Goal: Transaction & Acquisition: Download file/media

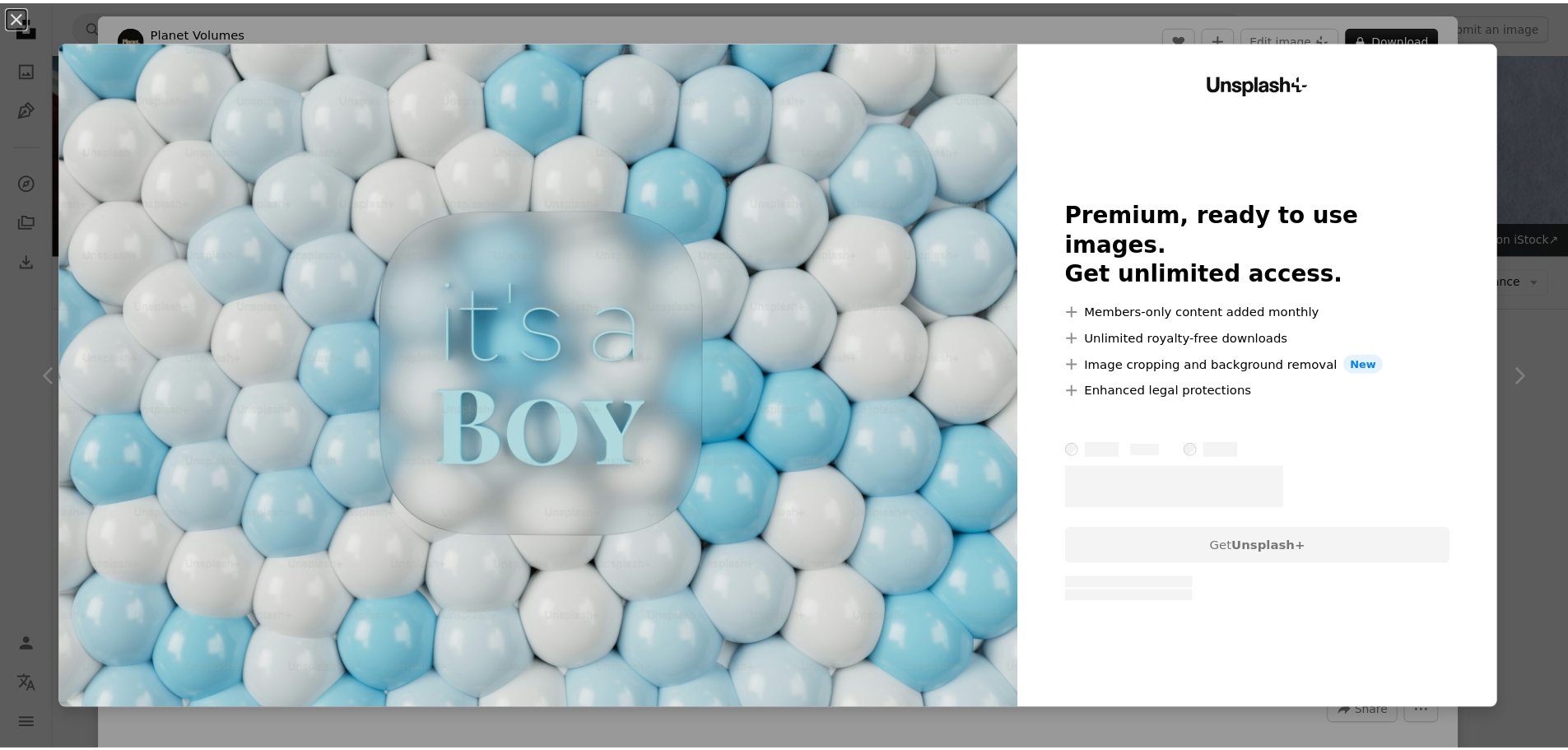
scroll to position [1564, 0]
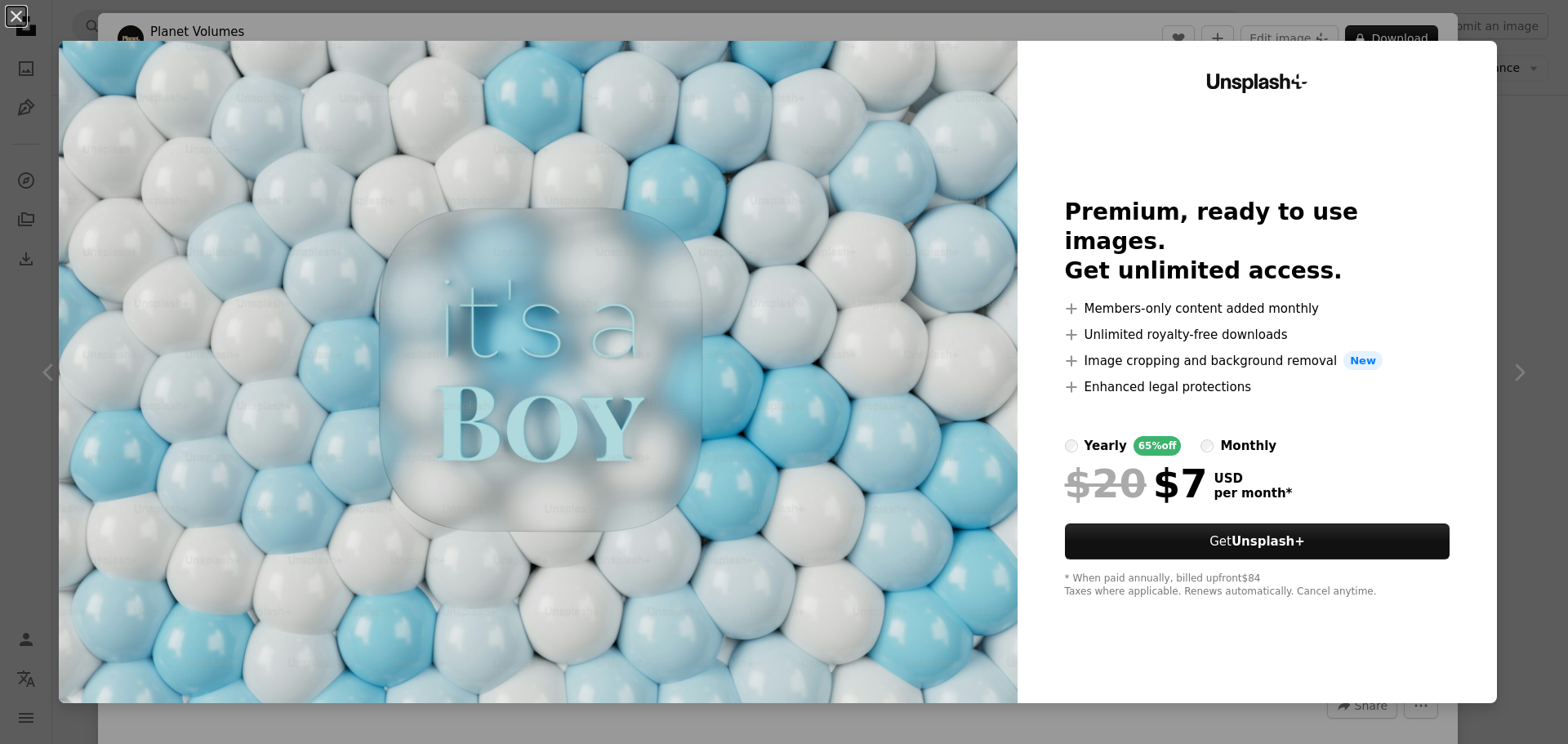
click at [1464, 59] on div "Unsplash+ Premium, ready to use images. Get unlimited access. A plus sign Membe…" at bounding box center [1257, 372] width 480 height 662
click at [1521, 159] on div "An X shape Unsplash+ Premium, ready to use images. Get unlimited access. A plus…" at bounding box center [784, 372] width 1568 height 744
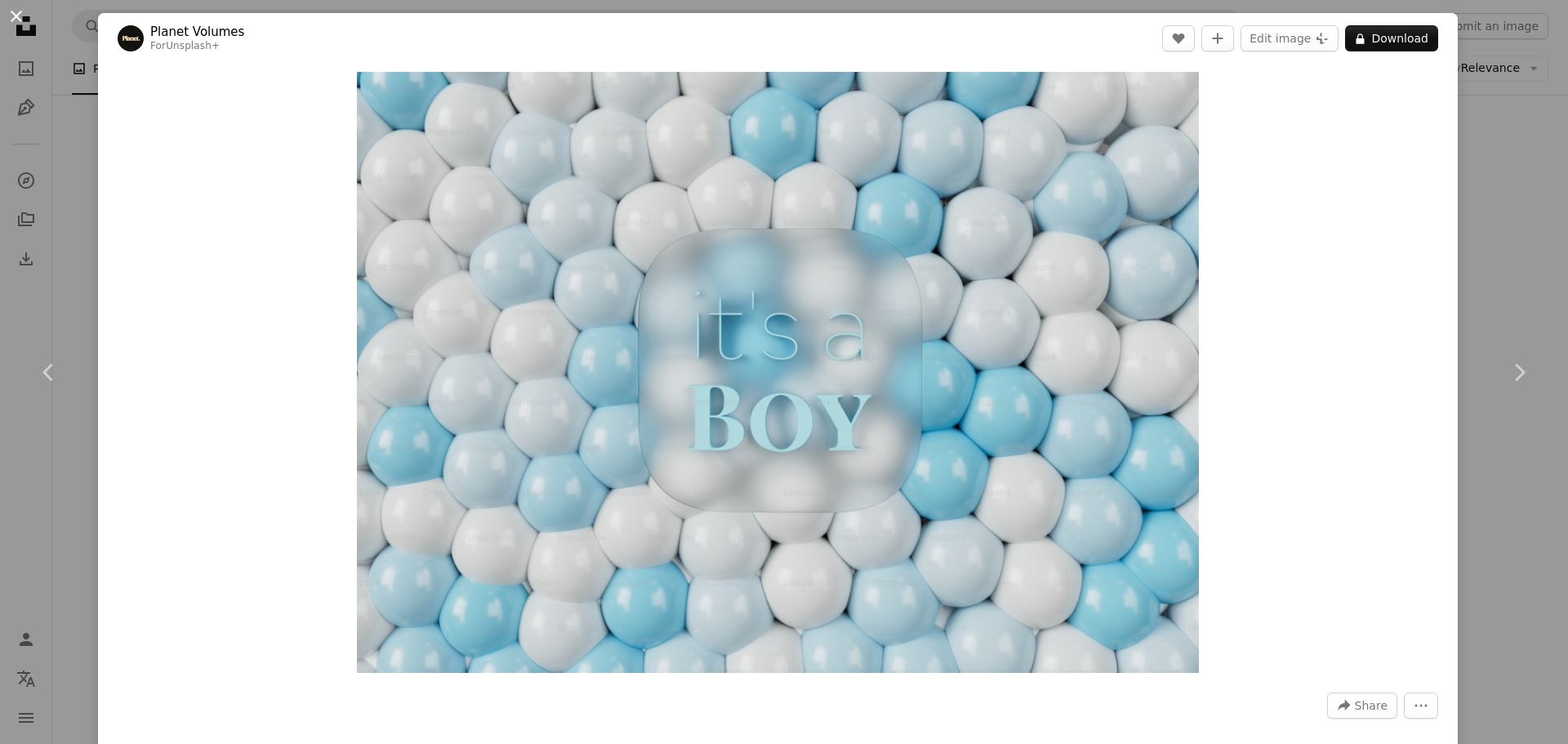
click at [10, 13] on button "An X shape" at bounding box center [16, 16] width 19 height 19
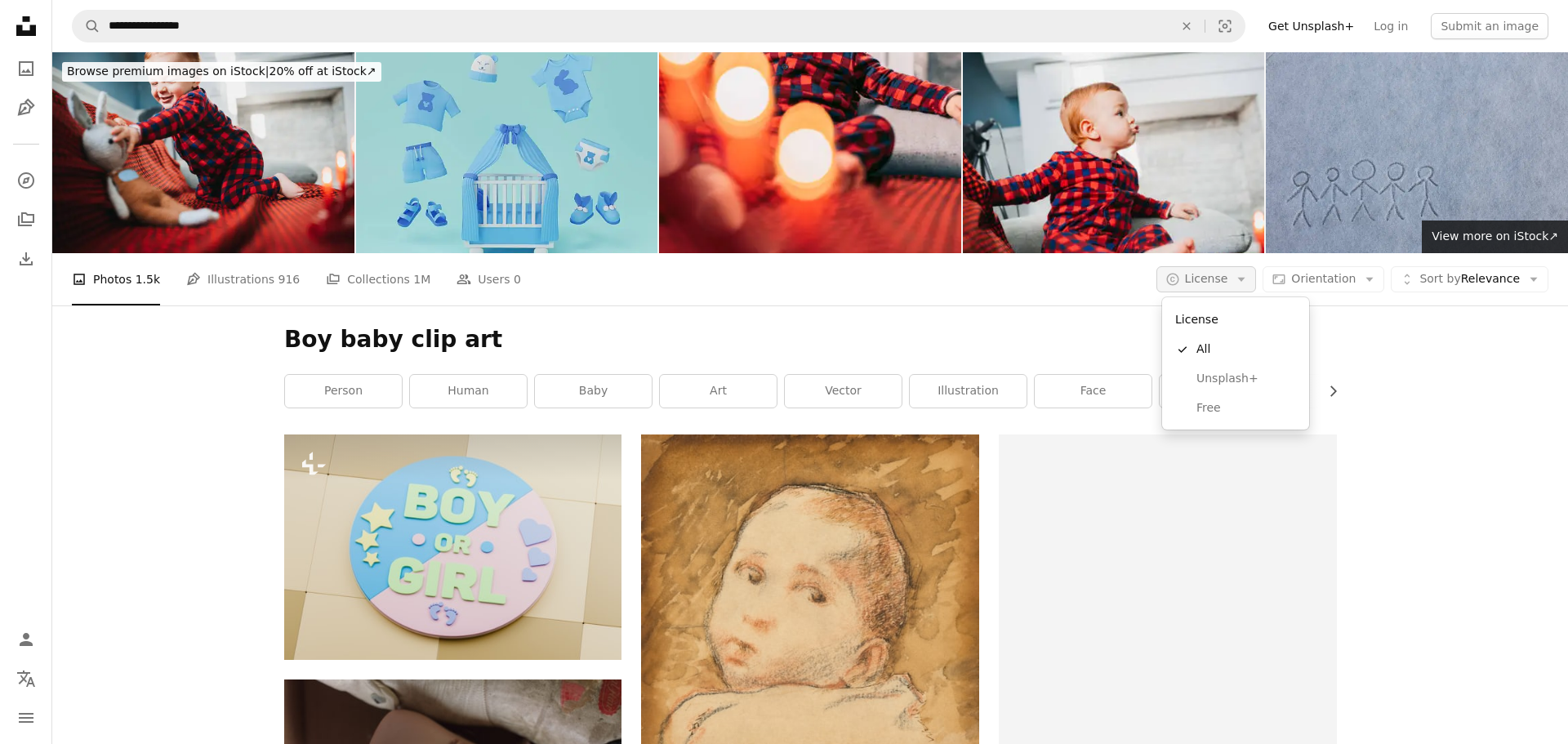
click at [1195, 277] on span "License" at bounding box center [1207, 279] width 43 height 13
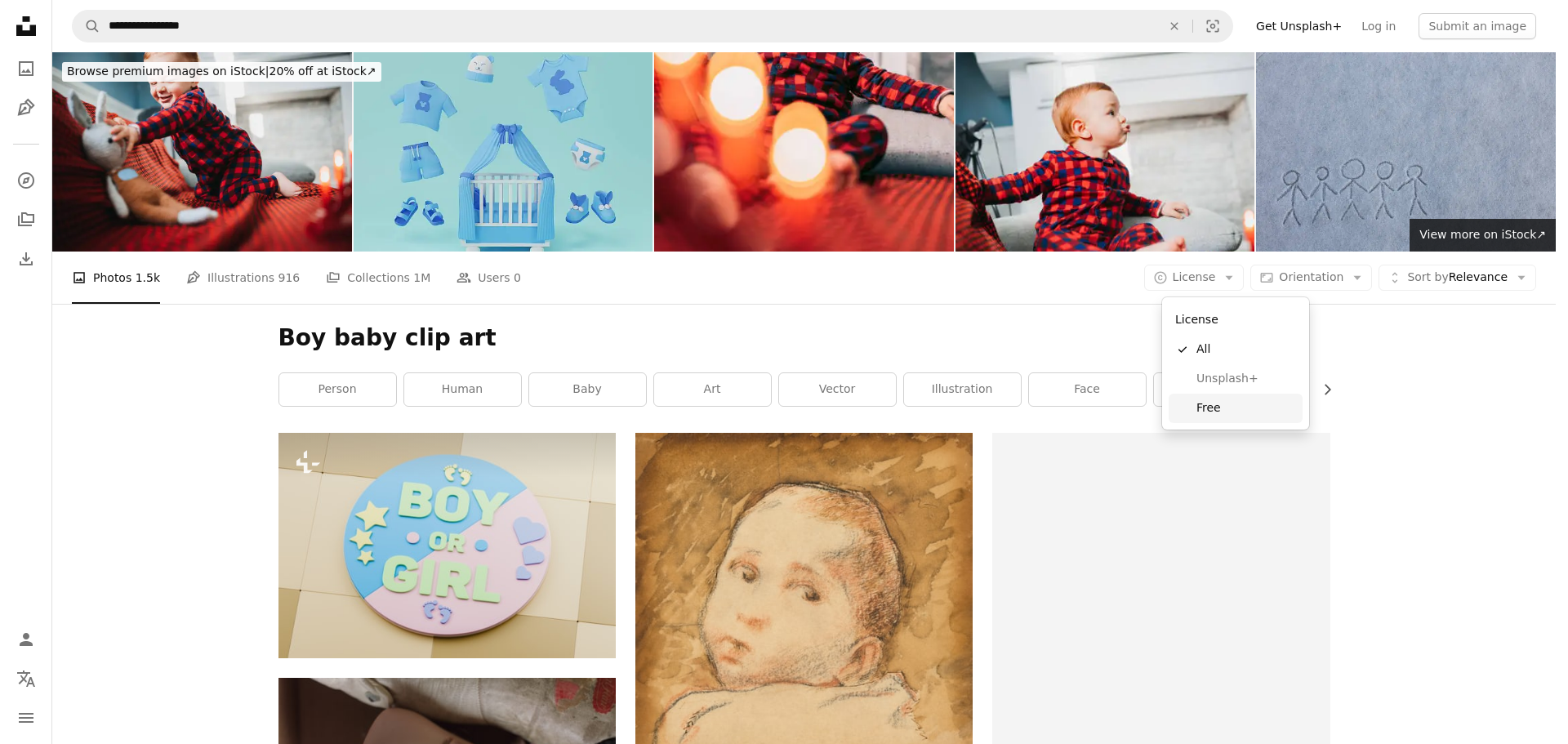
click at [1227, 405] on span "Free" at bounding box center [1246, 408] width 99 height 17
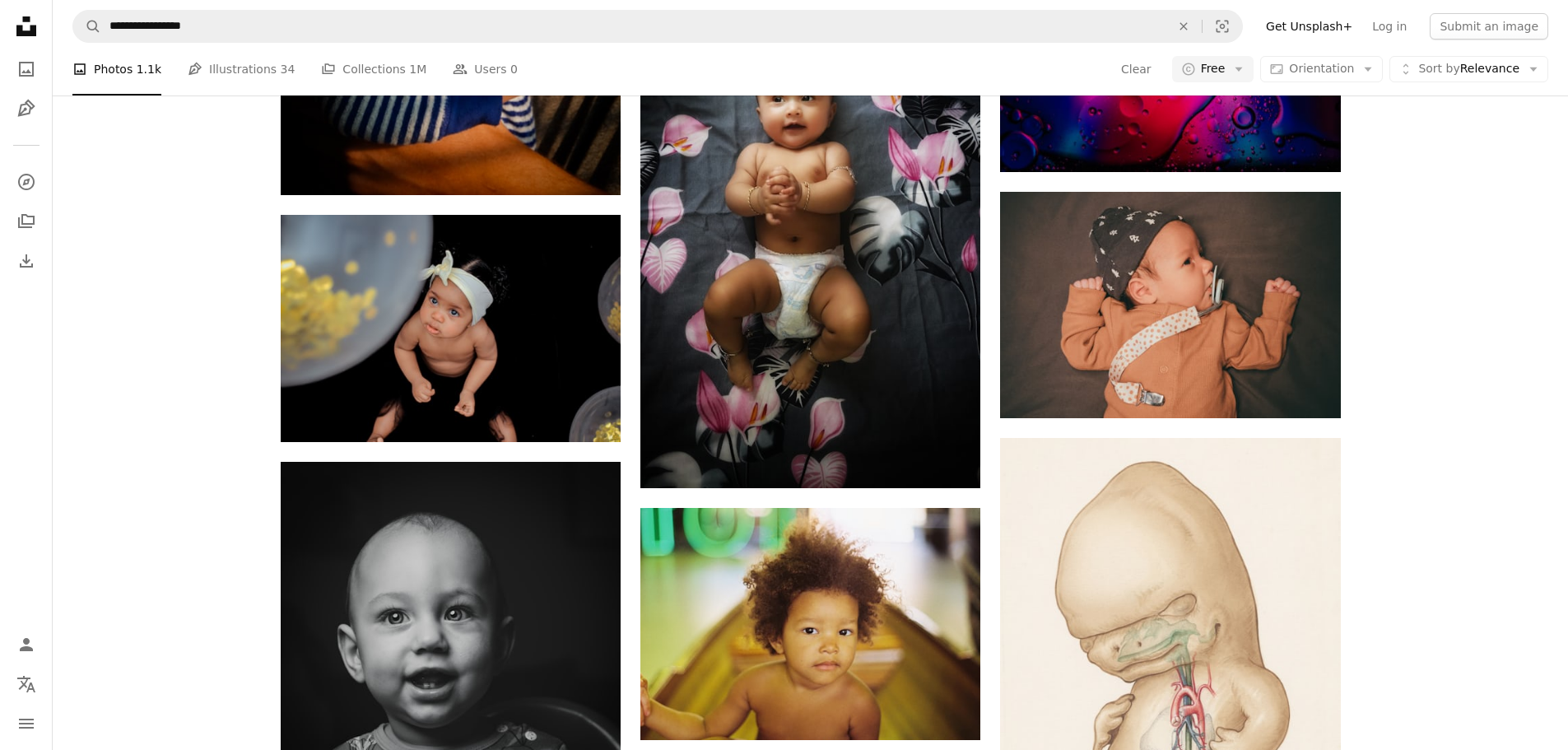
scroll to position [3177, 0]
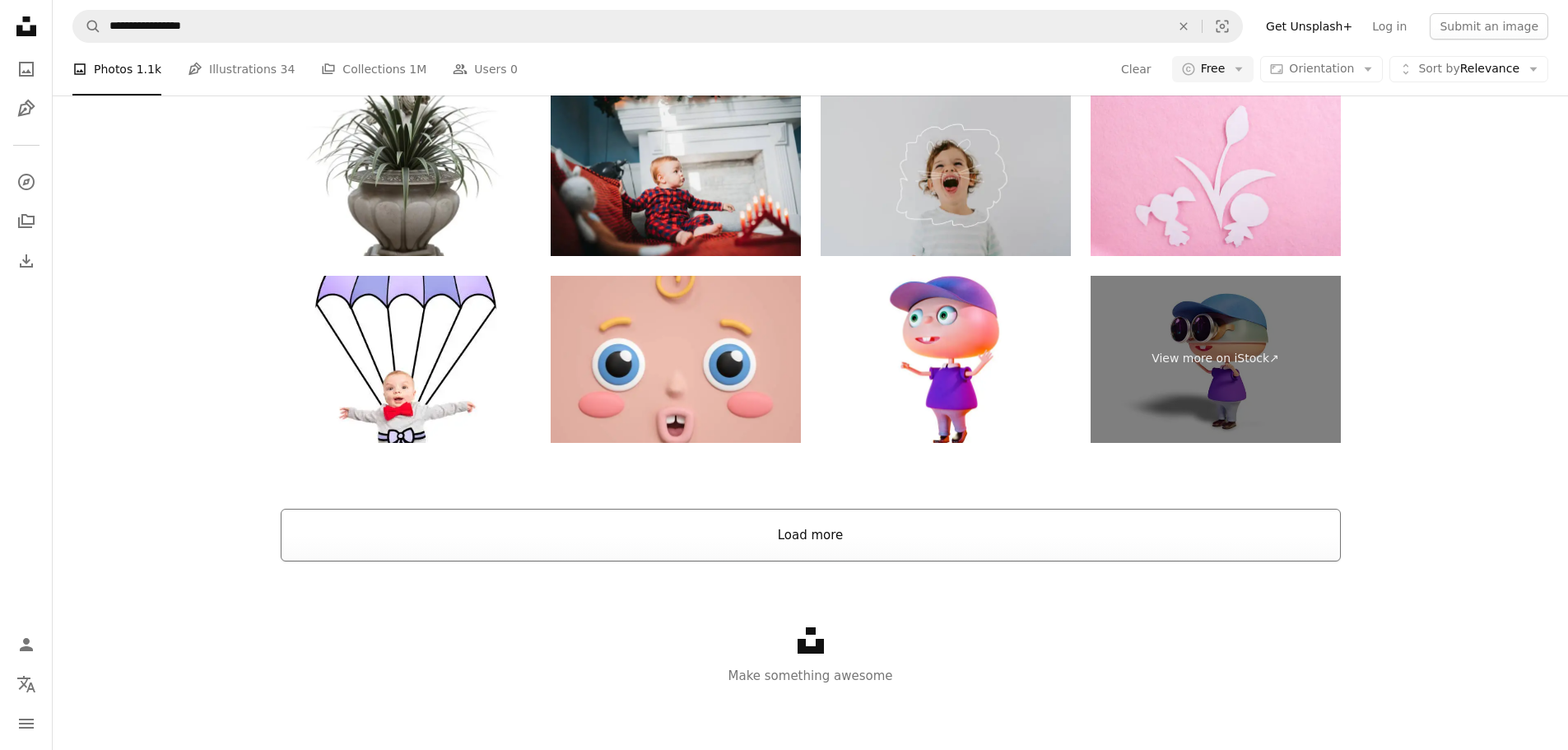
click at [837, 537] on button "Load more" at bounding box center [810, 535] width 1060 height 53
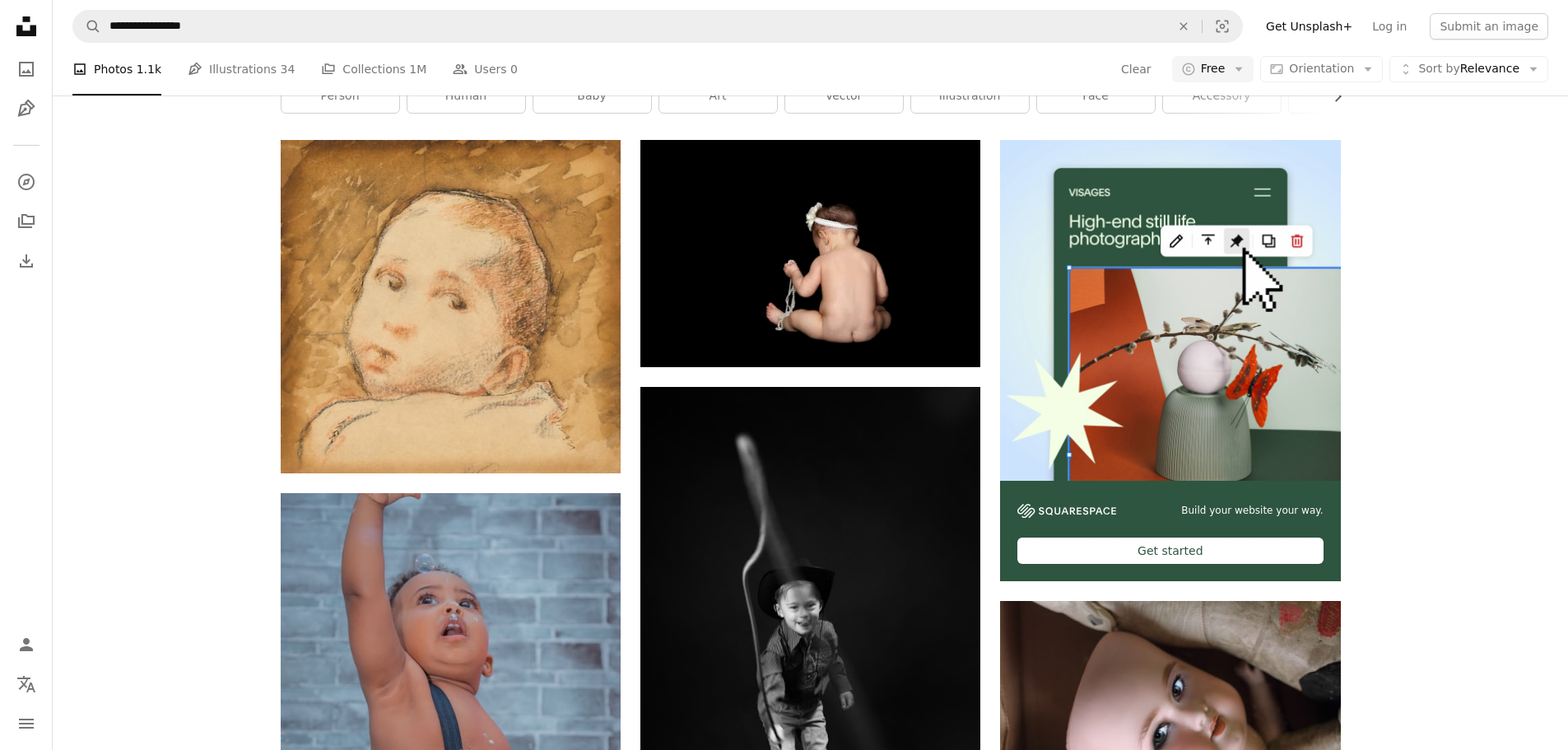
scroll to position [0, 0]
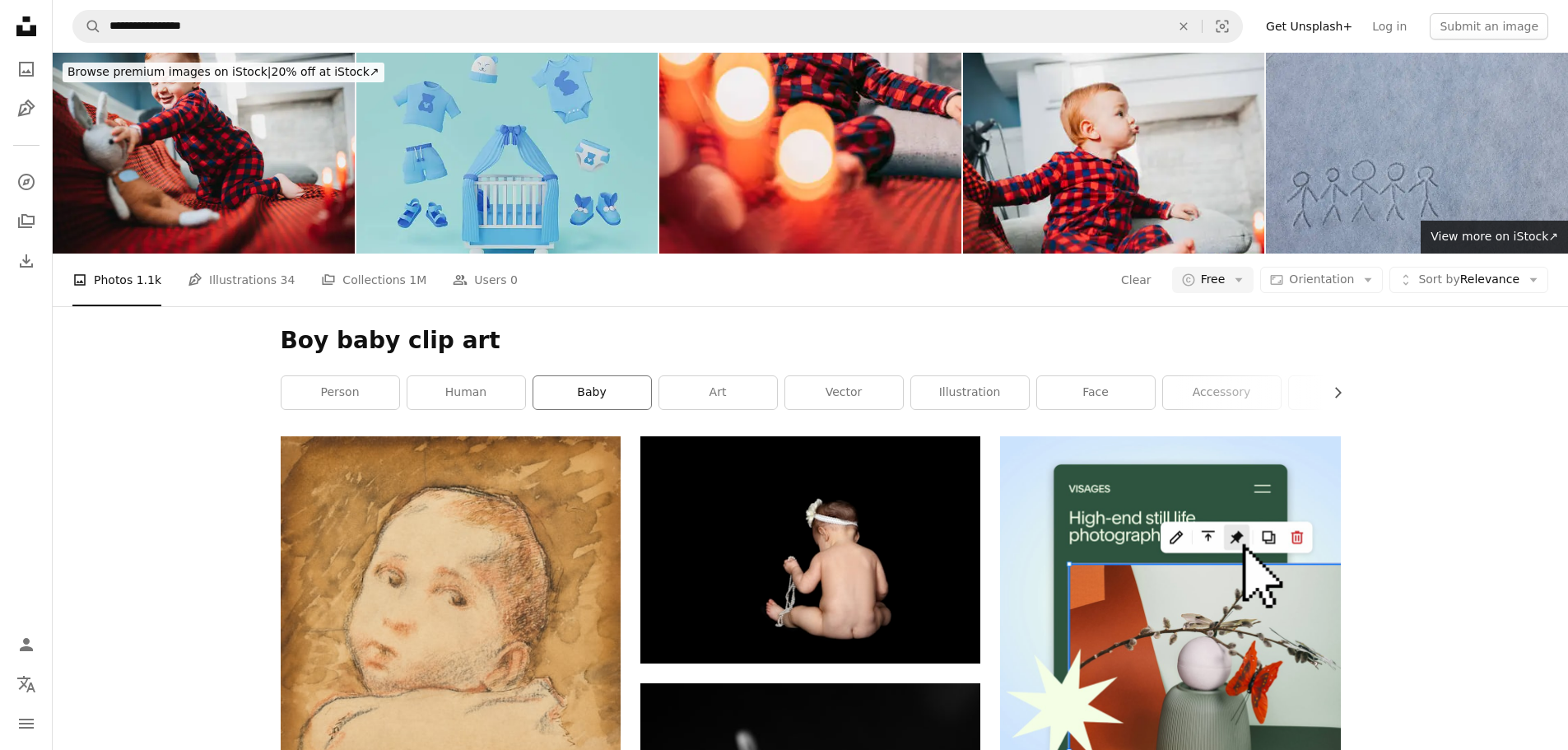
click at [593, 387] on link "baby" at bounding box center [593, 392] width 118 height 33
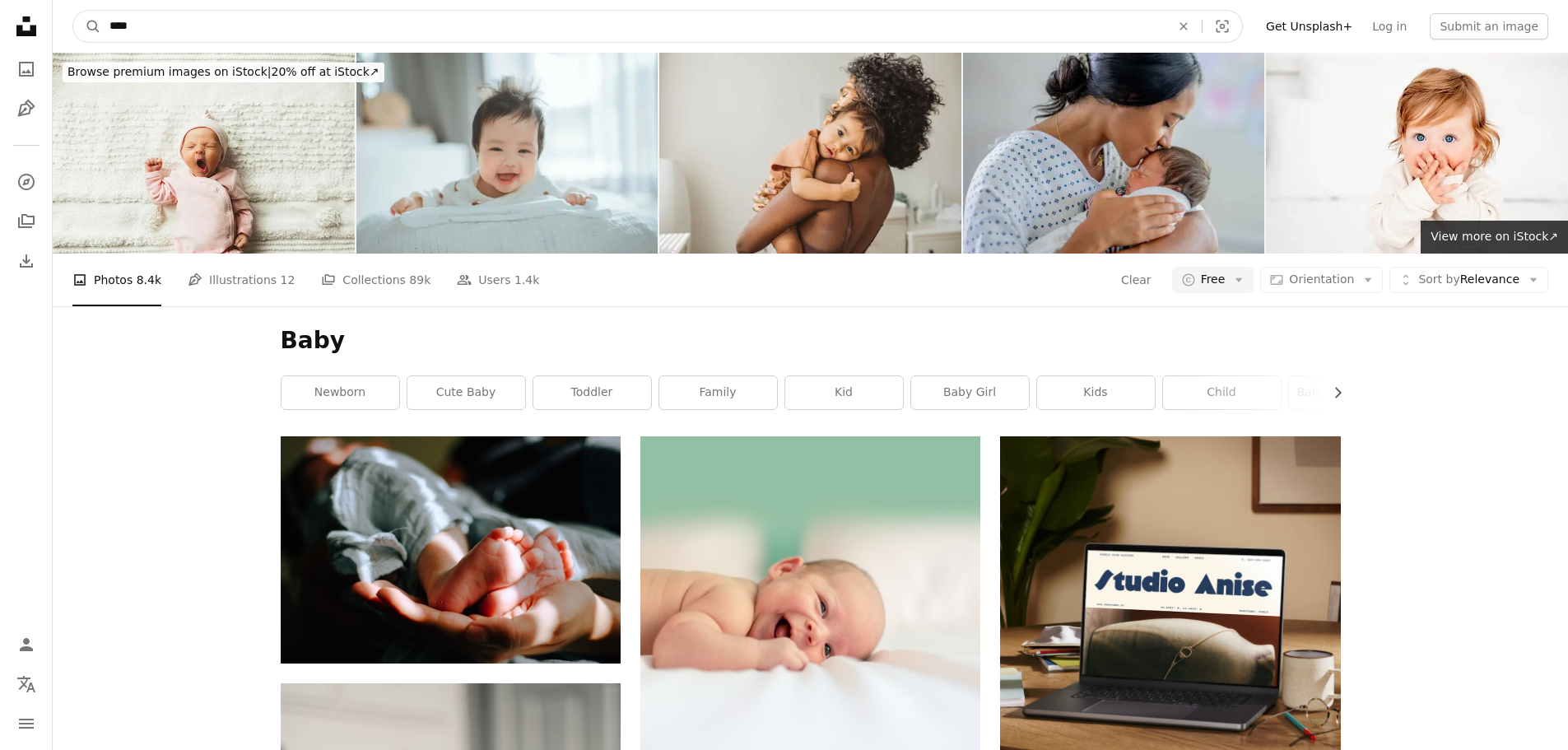
click at [300, 31] on input "****" at bounding box center [633, 26] width 1064 height 31
type input "**********"
click button "A magnifying glass" at bounding box center [87, 26] width 28 height 31
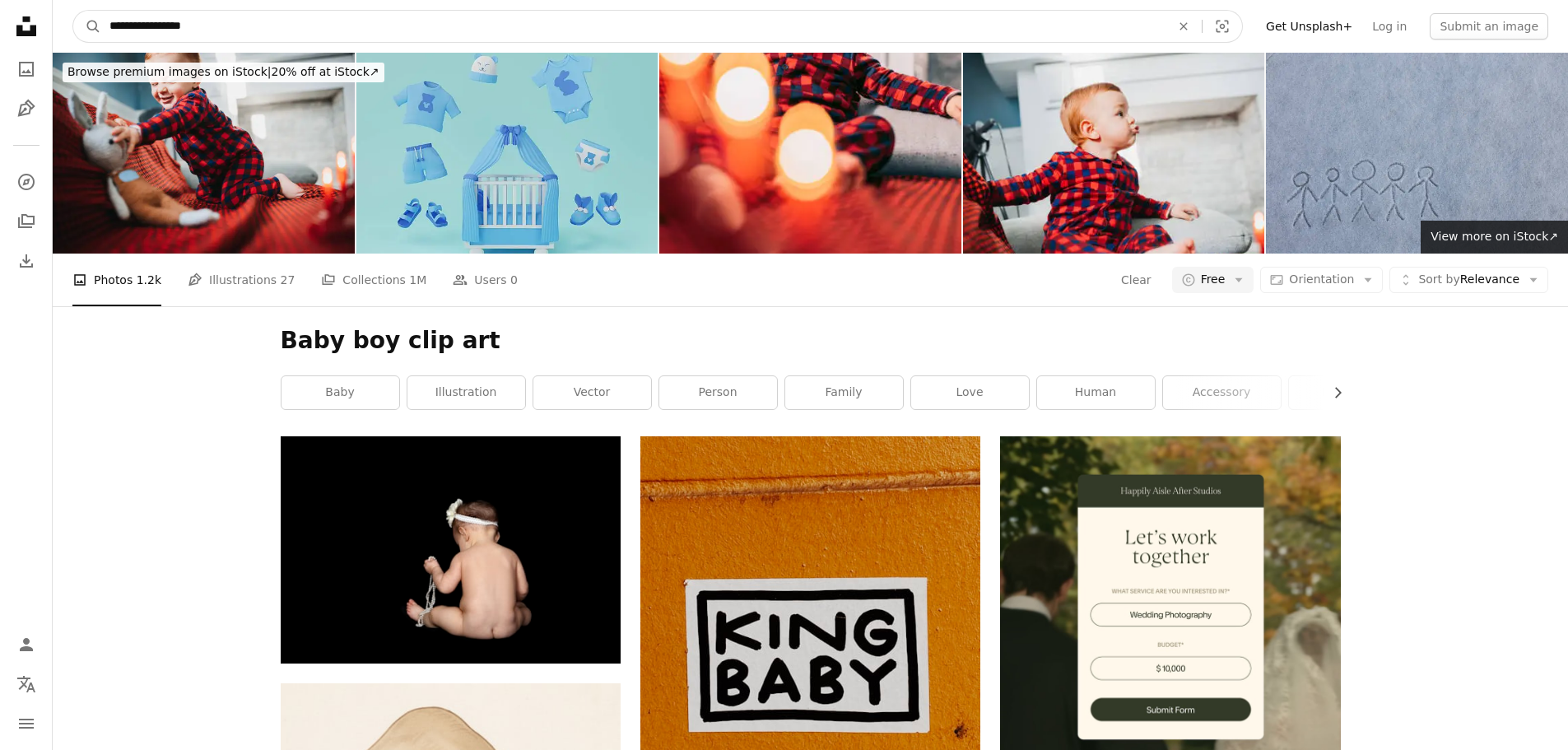
drag, startPoint x: 158, startPoint y: 24, endPoint x: 266, endPoint y: 46, distance: 110.2
click at [266, 46] on nav "**********" at bounding box center [811, 26] width 1515 height 53
type input "*"
type input "**********"
click button "A magnifying glass" at bounding box center [87, 26] width 28 height 31
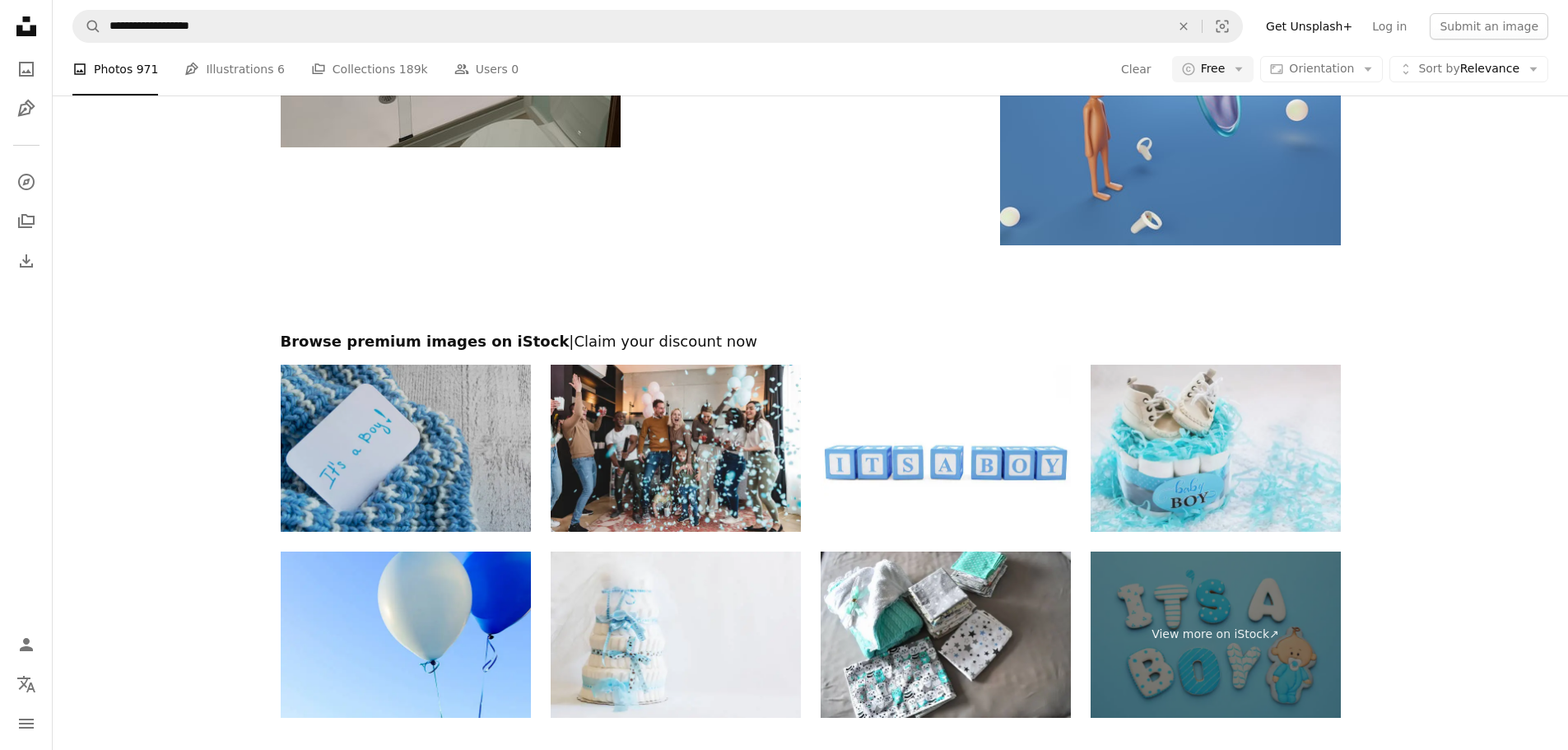
scroll to position [3101, 0]
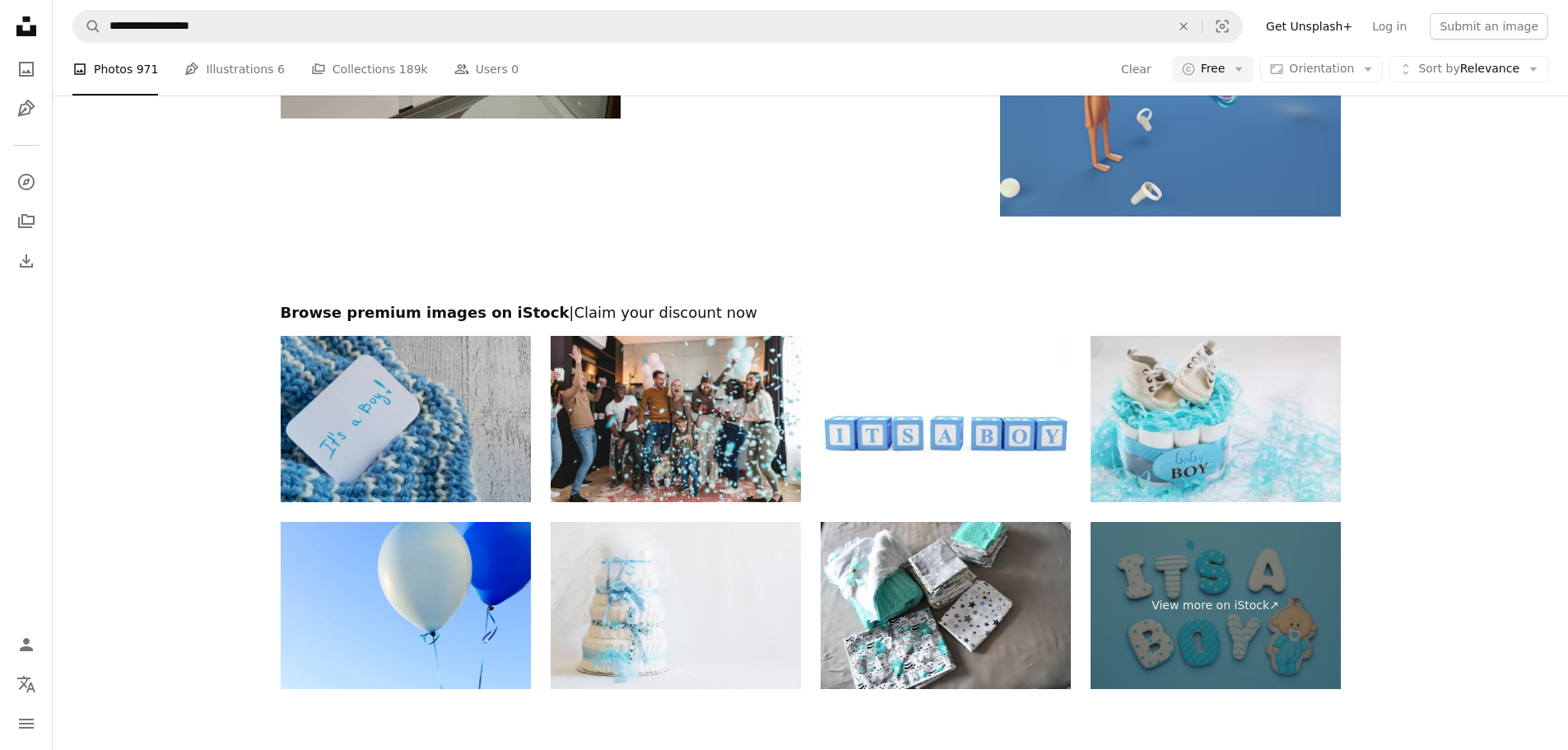
click at [428, 427] on img at bounding box center [405, 419] width 250 height 167
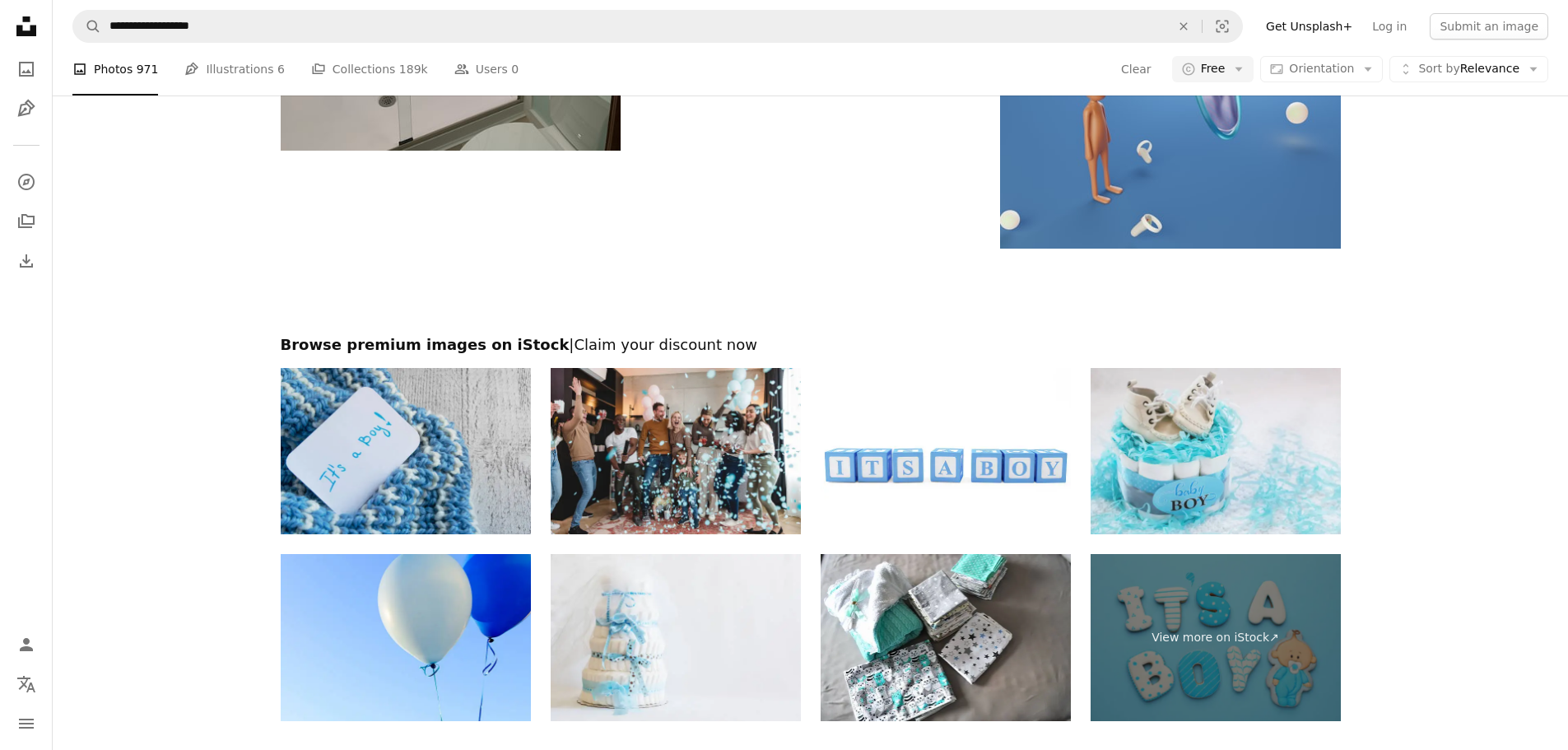
scroll to position [3348, 0]
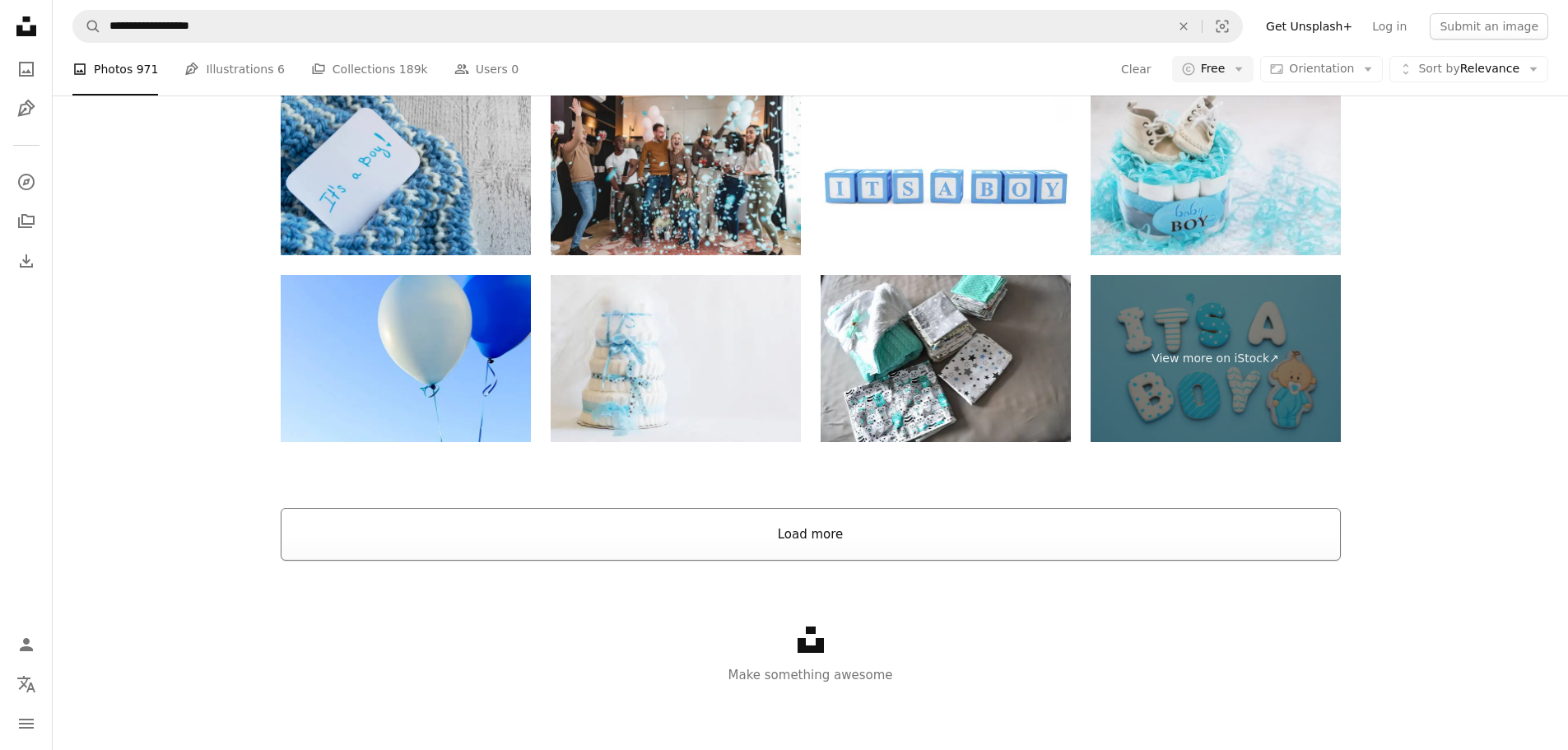
click at [888, 545] on button "Load more" at bounding box center [810, 534] width 1060 height 53
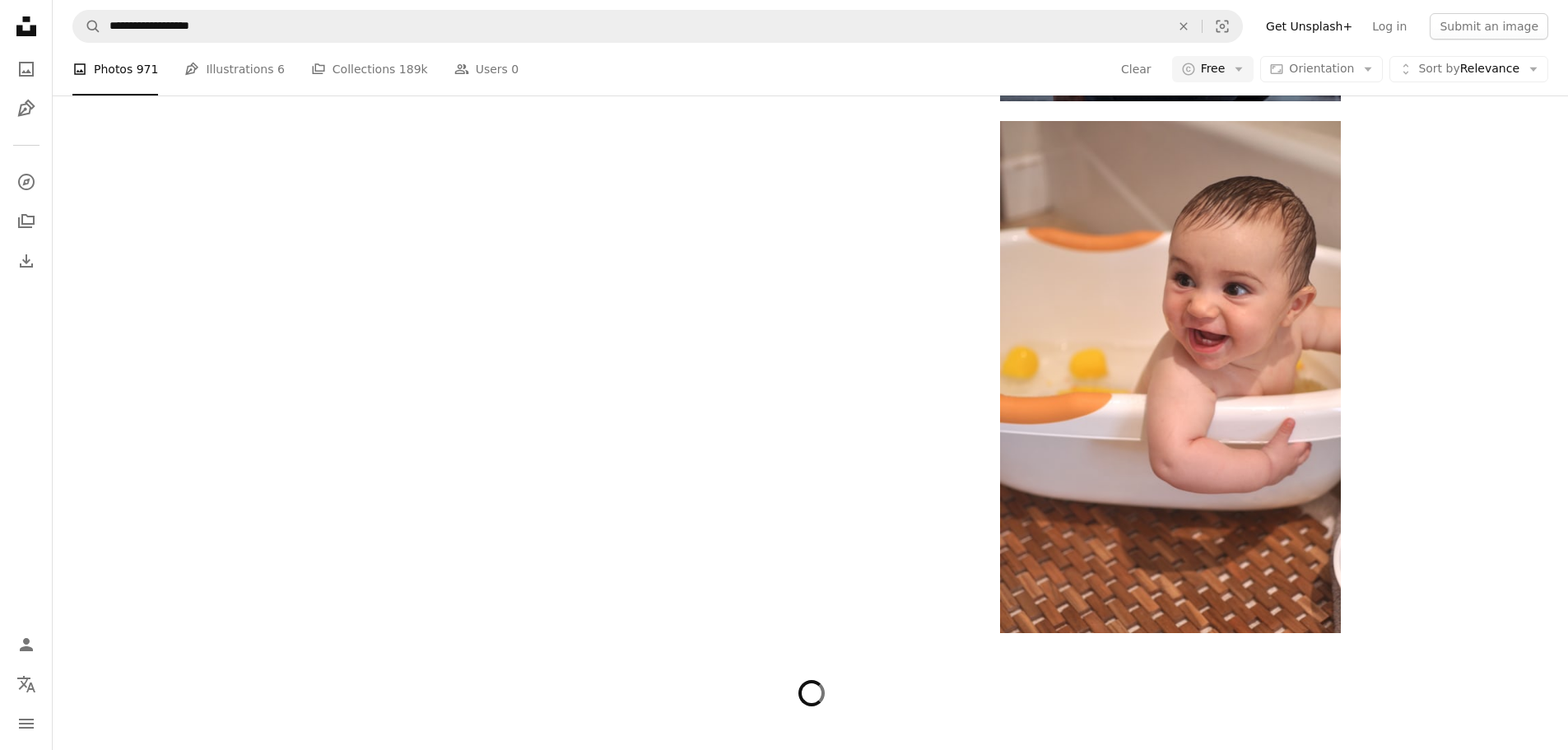
scroll to position [9007, 0]
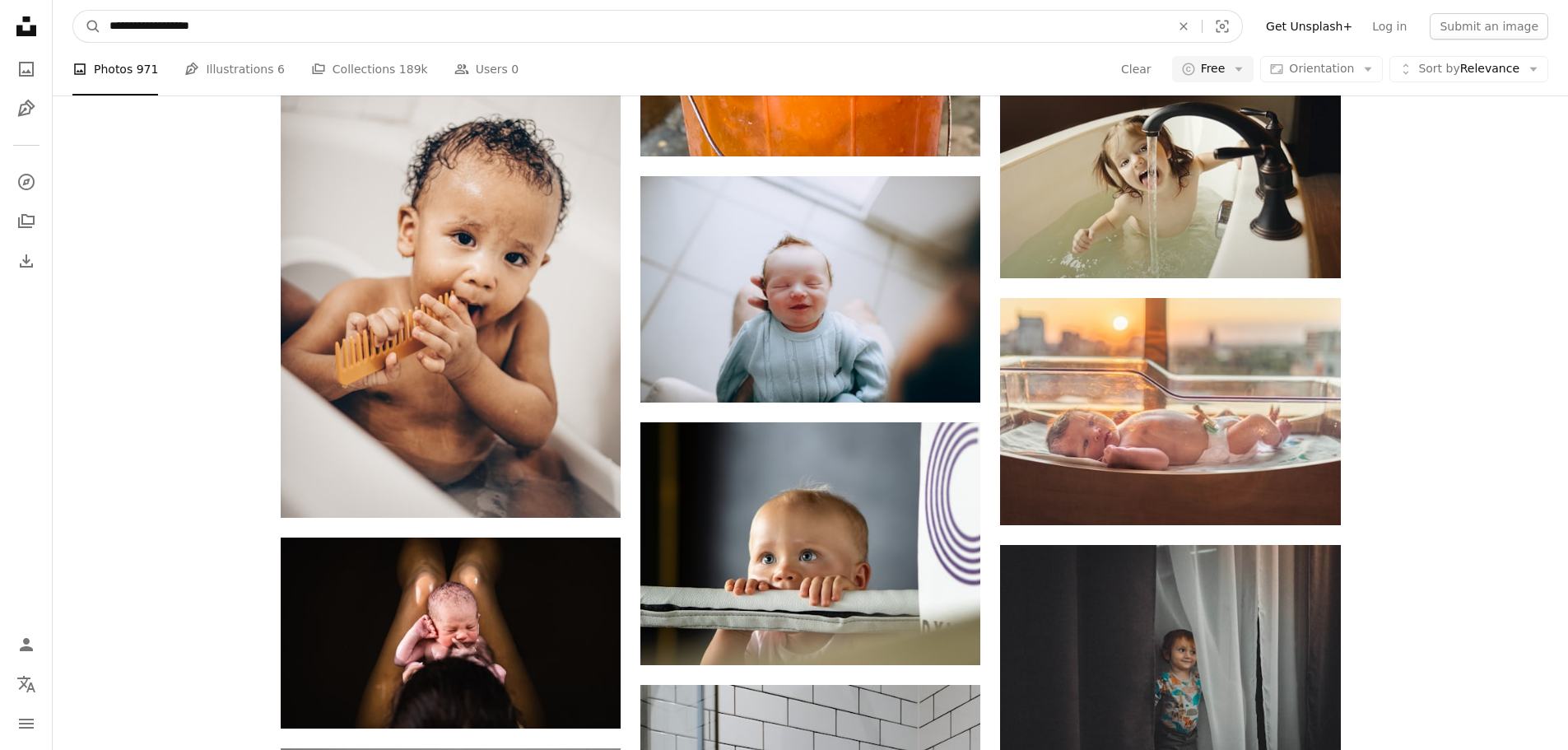
drag, startPoint x: 233, startPoint y: 29, endPoint x: 173, endPoint y: 35, distance: 60.3
click at [173, 35] on input "**********" at bounding box center [633, 26] width 1064 height 31
type input "**********"
click button "A magnifying glass" at bounding box center [87, 26] width 28 height 31
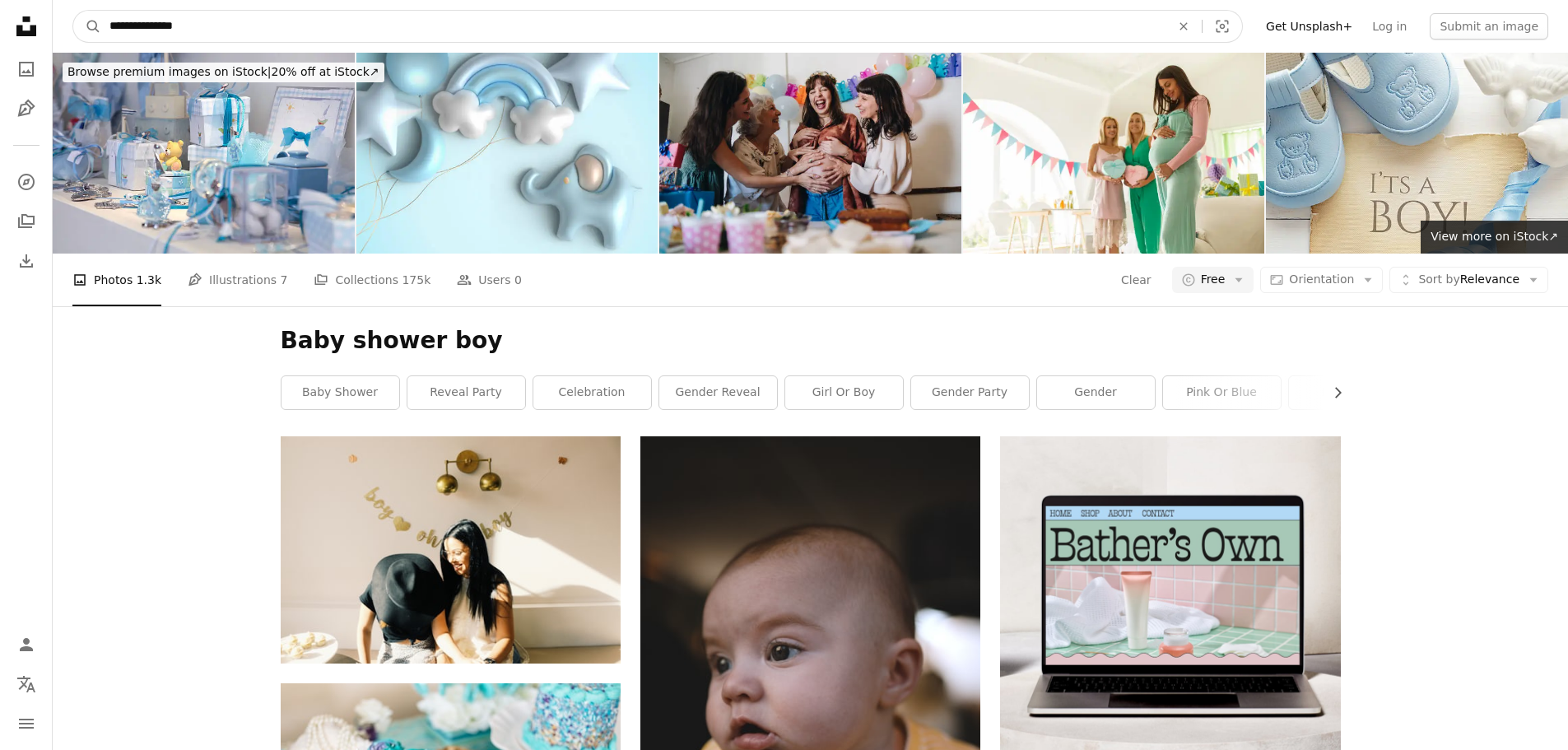
drag, startPoint x: 117, startPoint y: 19, endPoint x: 284, endPoint y: 42, distance: 168.6
click at [284, 42] on form "**********" at bounding box center [657, 26] width 1170 height 33
type input "*"
type input "**********"
click button "A magnifying glass" at bounding box center [87, 26] width 28 height 31
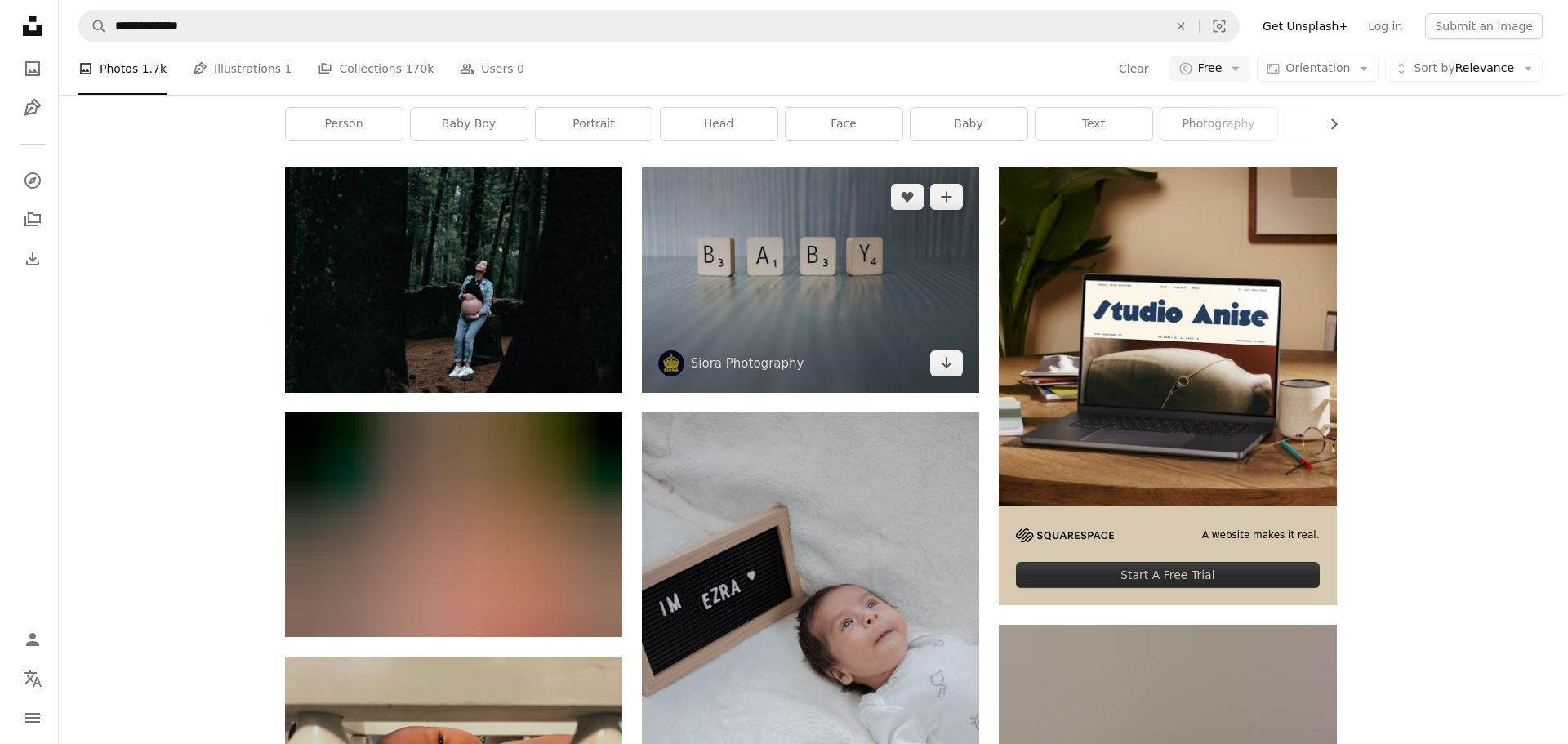
scroll to position [191, 0]
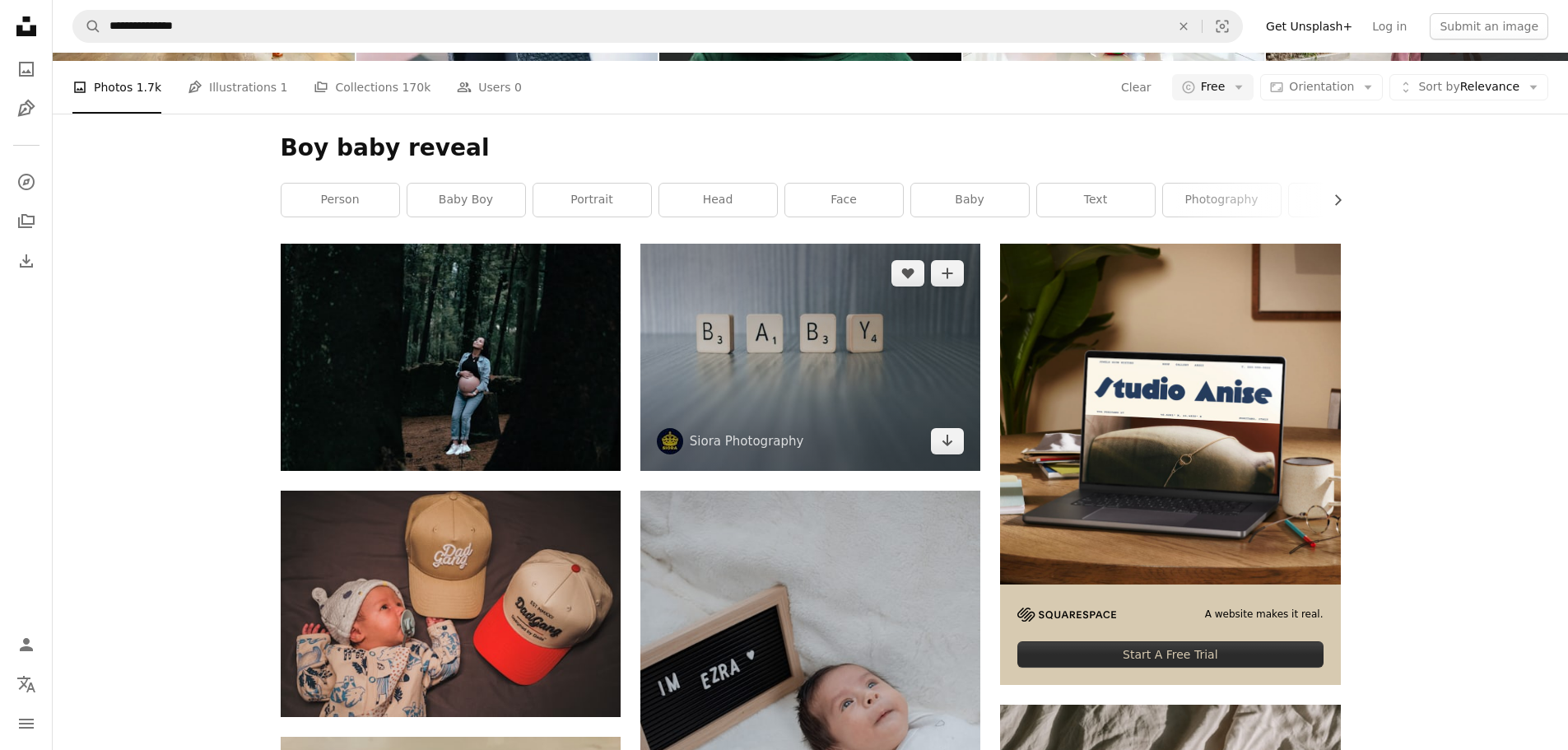
click at [863, 362] on img at bounding box center [811, 356] width 340 height 226
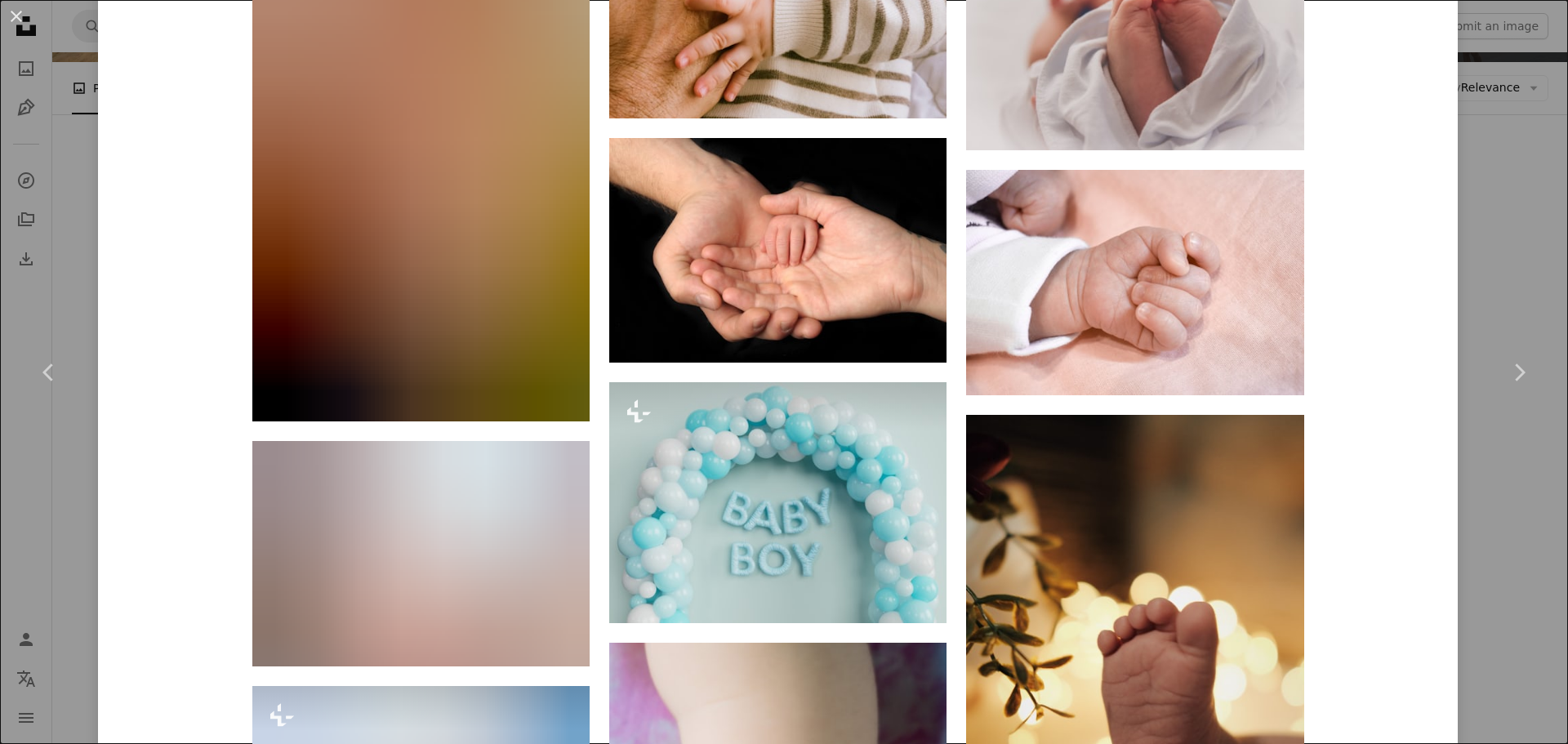
scroll to position [3791, 0]
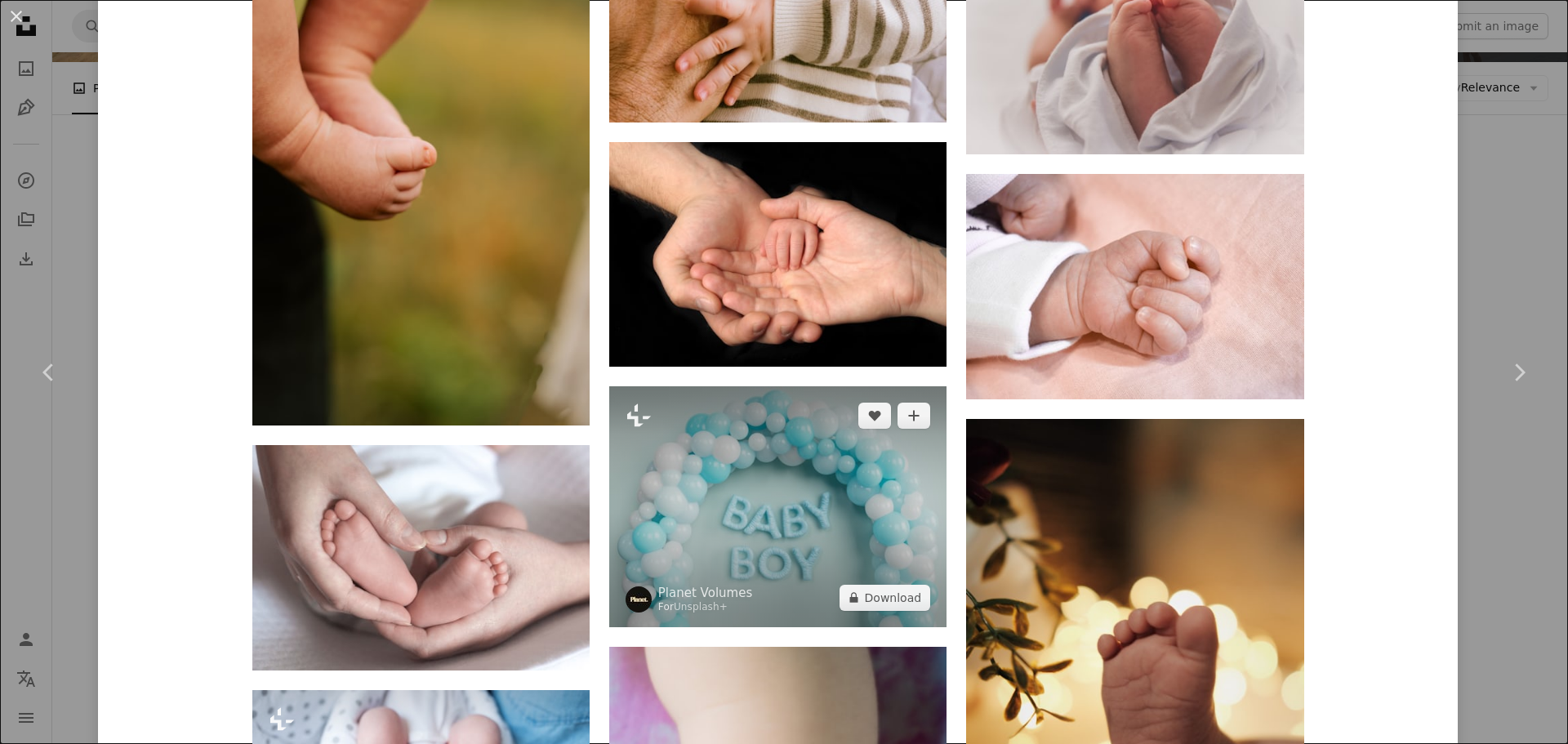
click at [769, 466] on img at bounding box center [778, 507] width 337 height 240
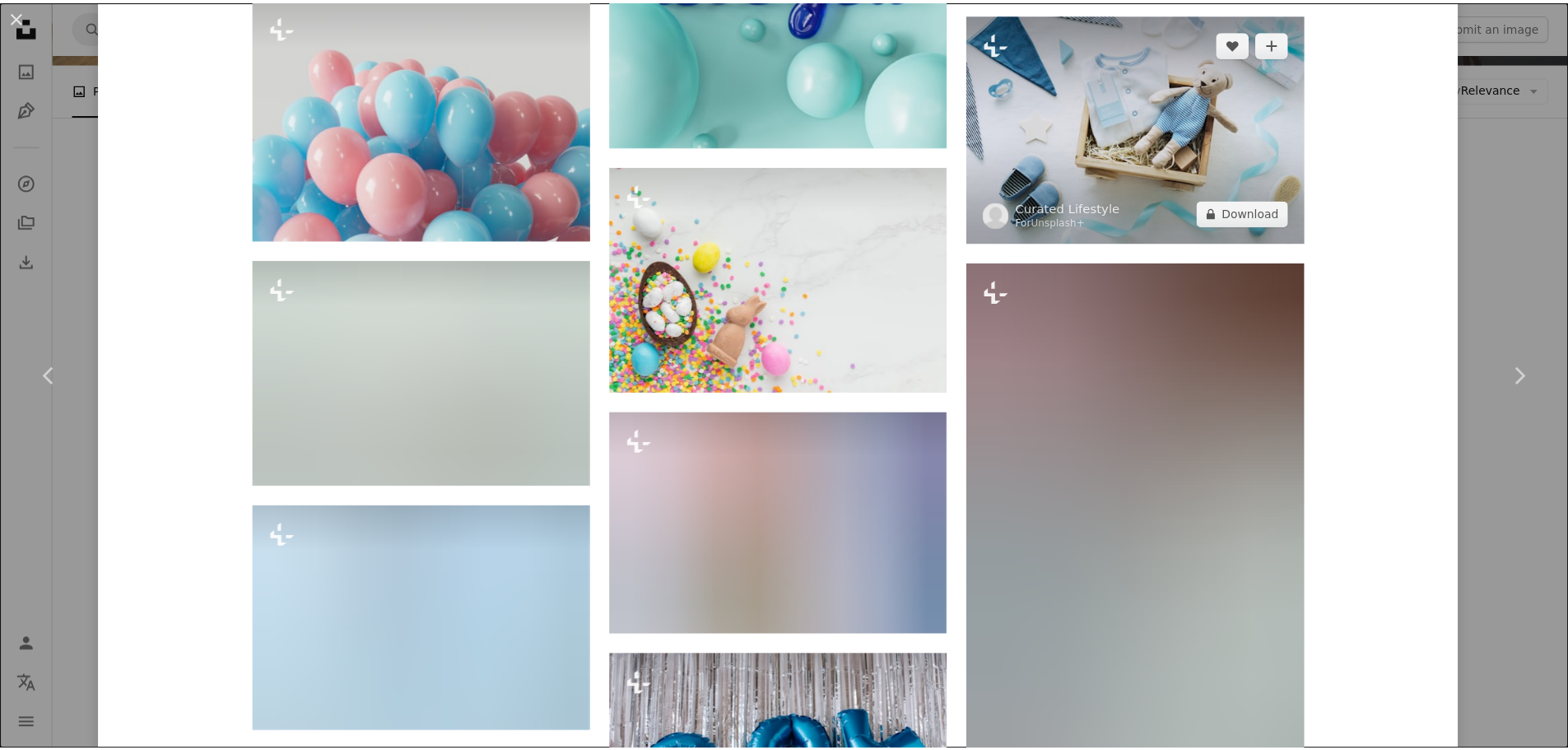
scroll to position [2963, 0]
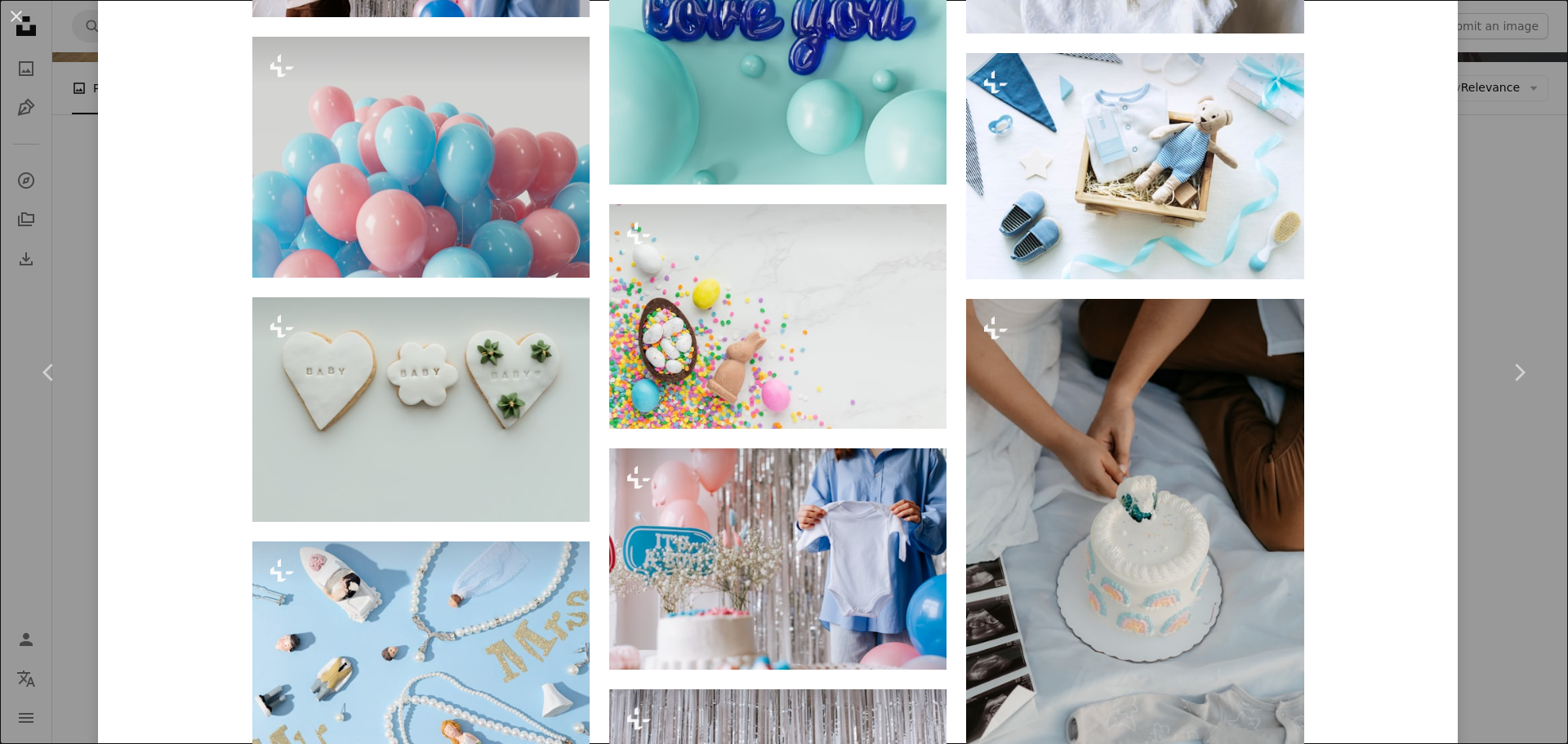
click at [1462, 241] on div "An X shape Chevron left Chevron right Planet Volumes For Unsplash+ A heart A pl…" at bounding box center [784, 372] width 1568 height 744
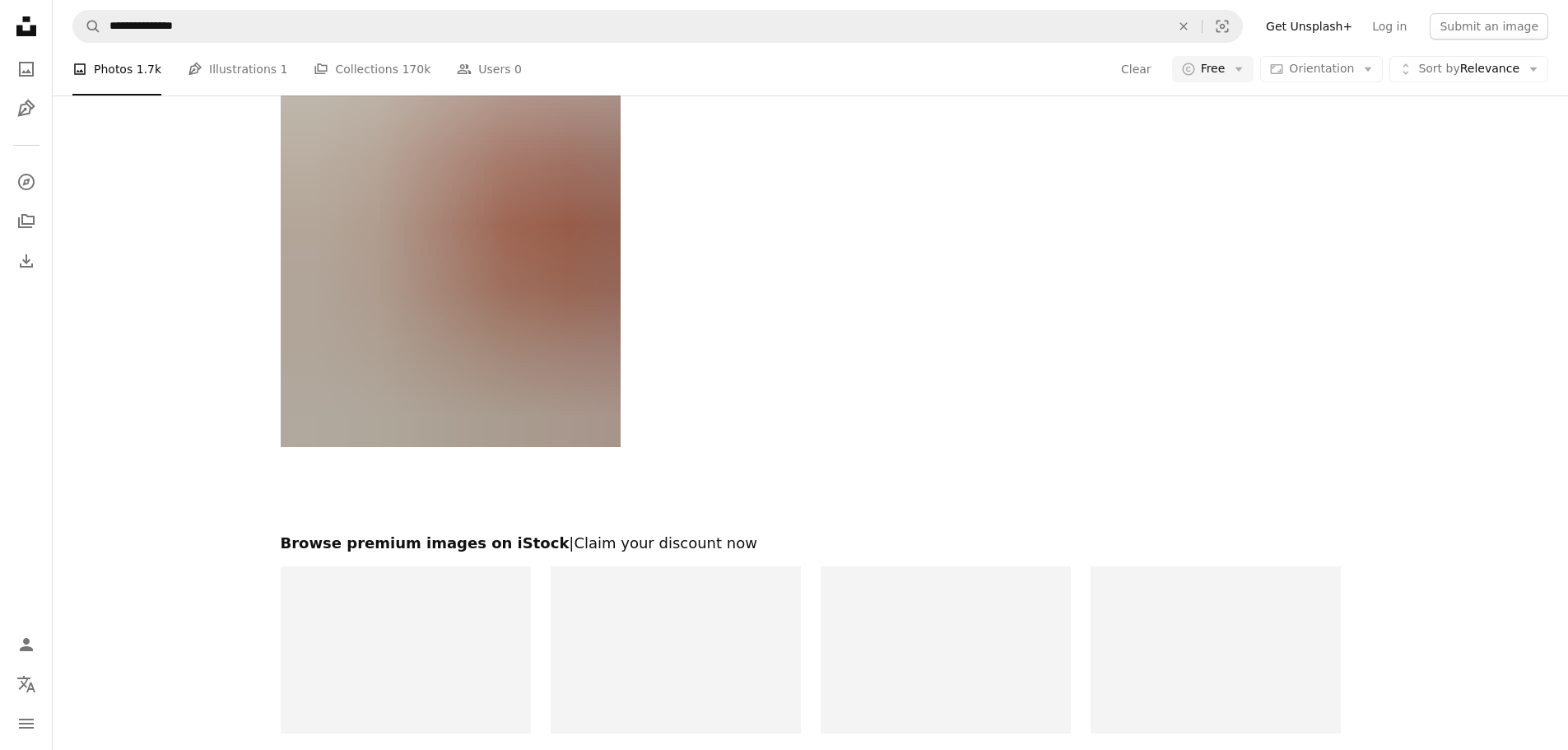
scroll to position [5790, 0]
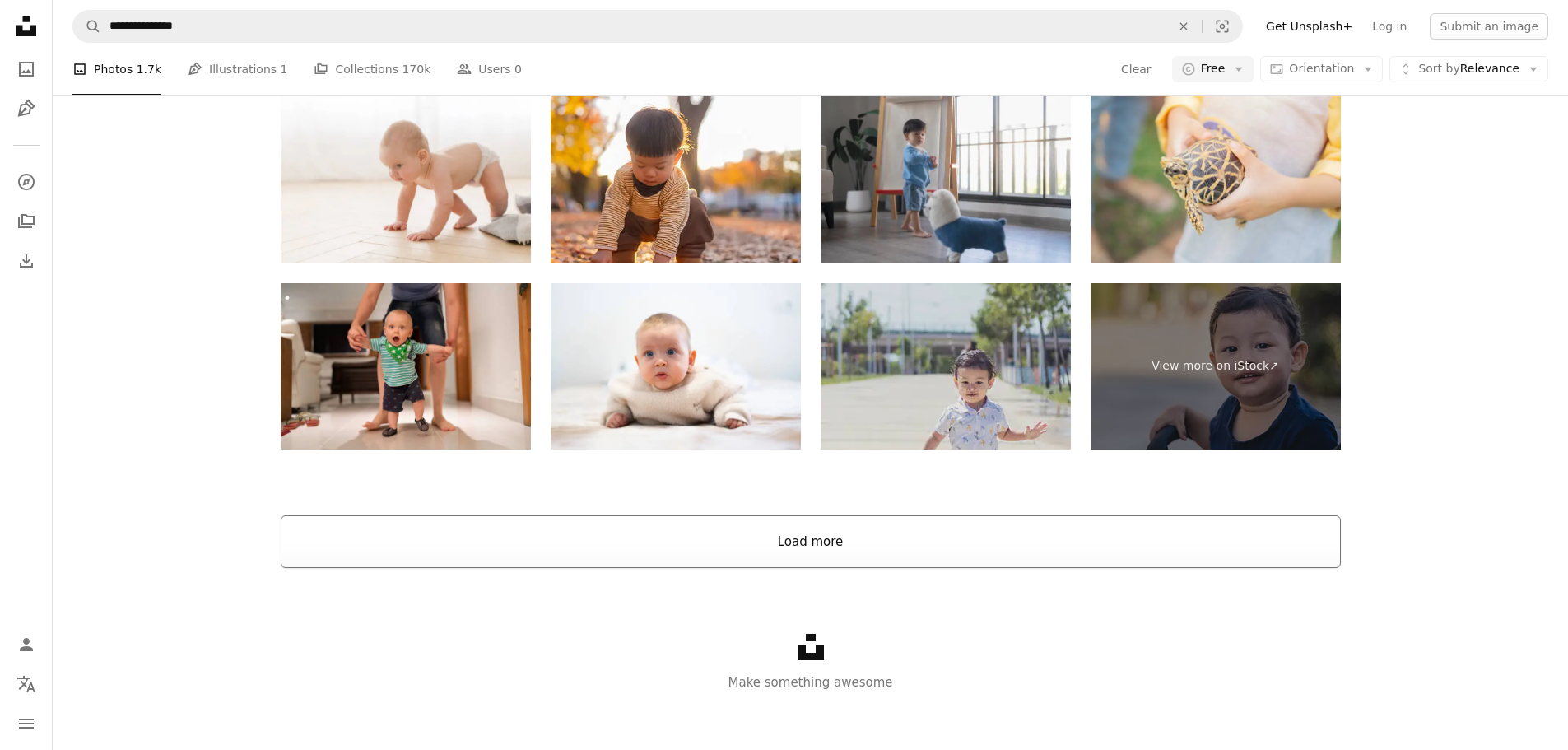
click at [863, 536] on button "Load more" at bounding box center [810, 541] width 1060 height 53
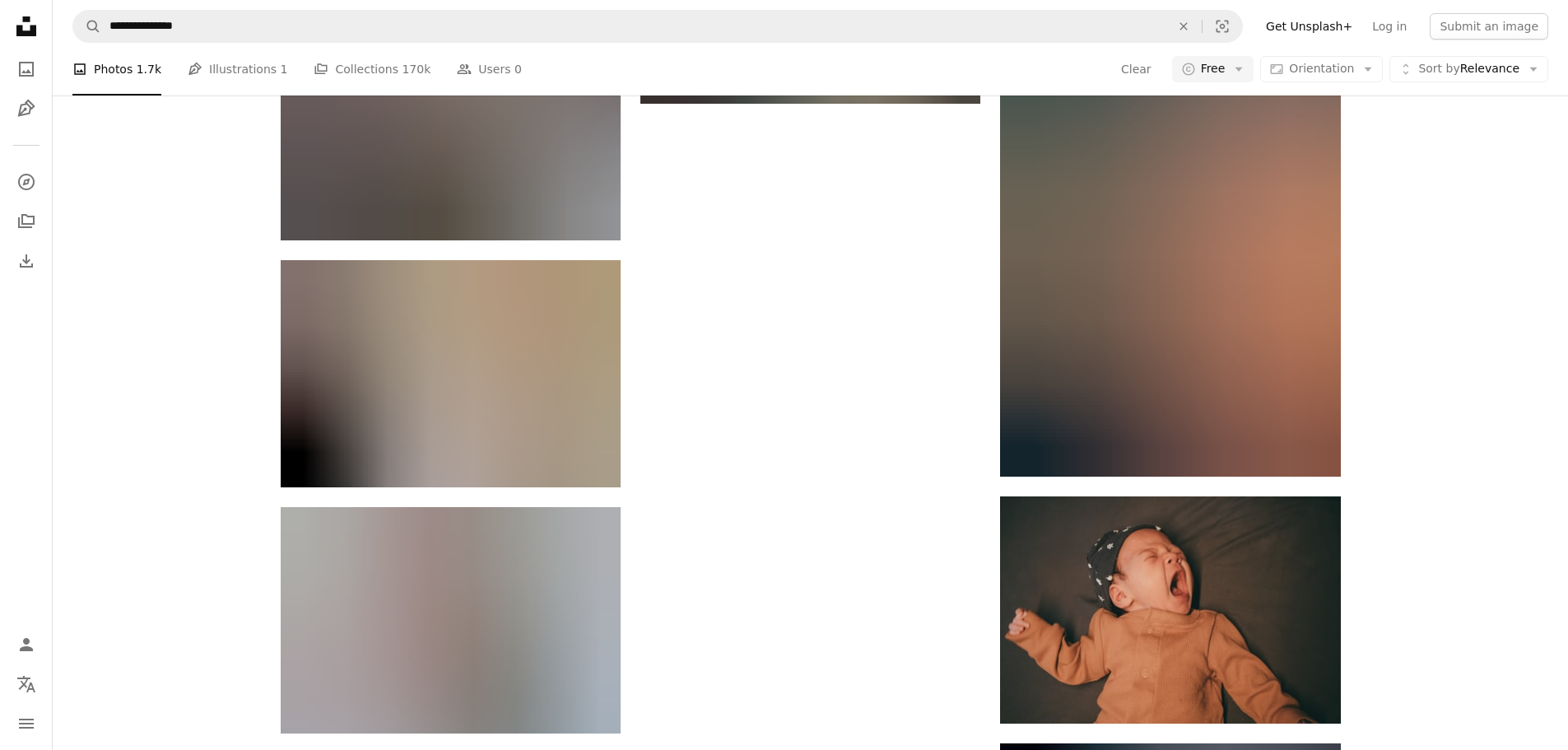
scroll to position [14692, 0]
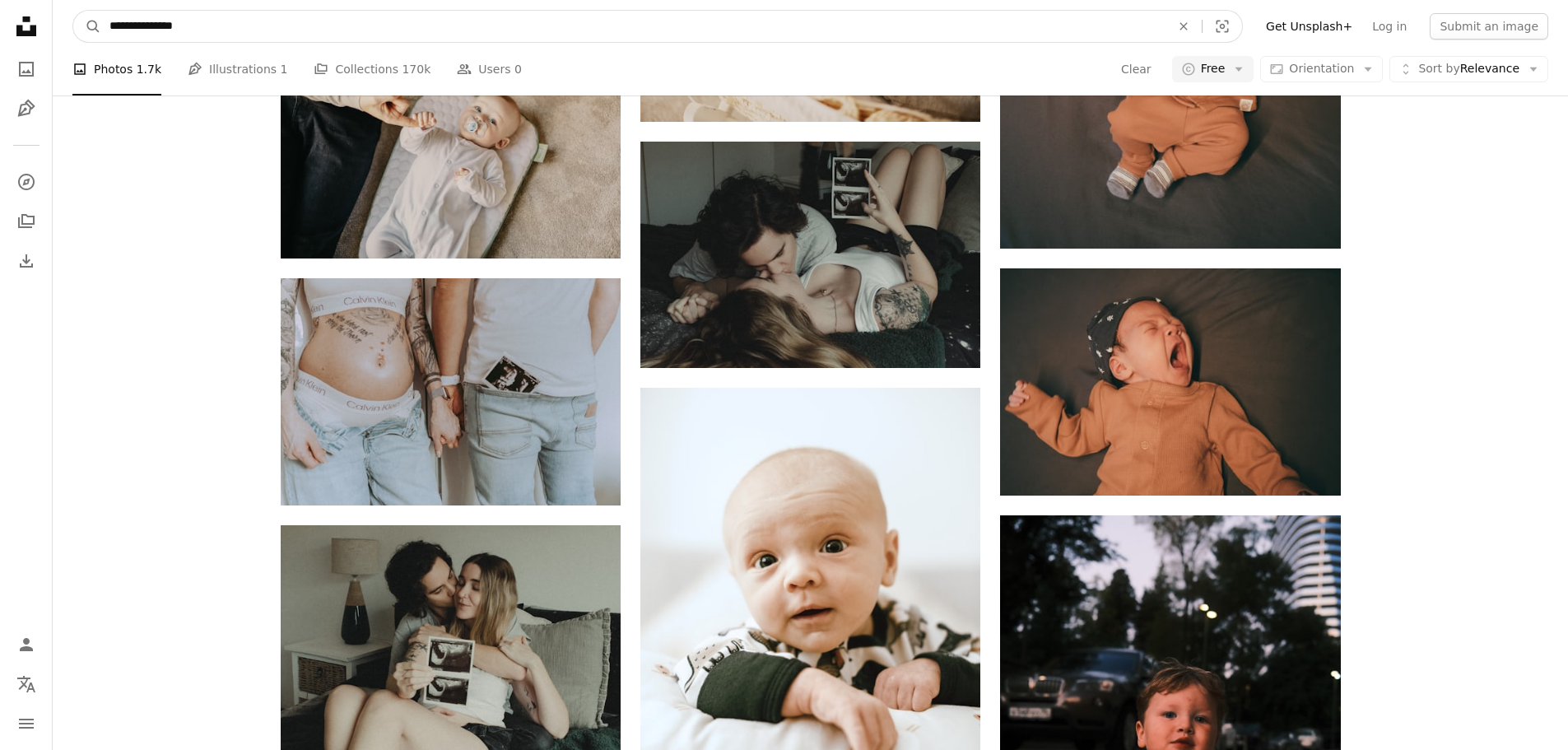
drag, startPoint x: 130, startPoint y: 20, endPoint x: 253, endPoint y: 19, distance: 123.0
click at [252, 19] on input "**********" at bounding box center [633, 26] width 1064 height 31
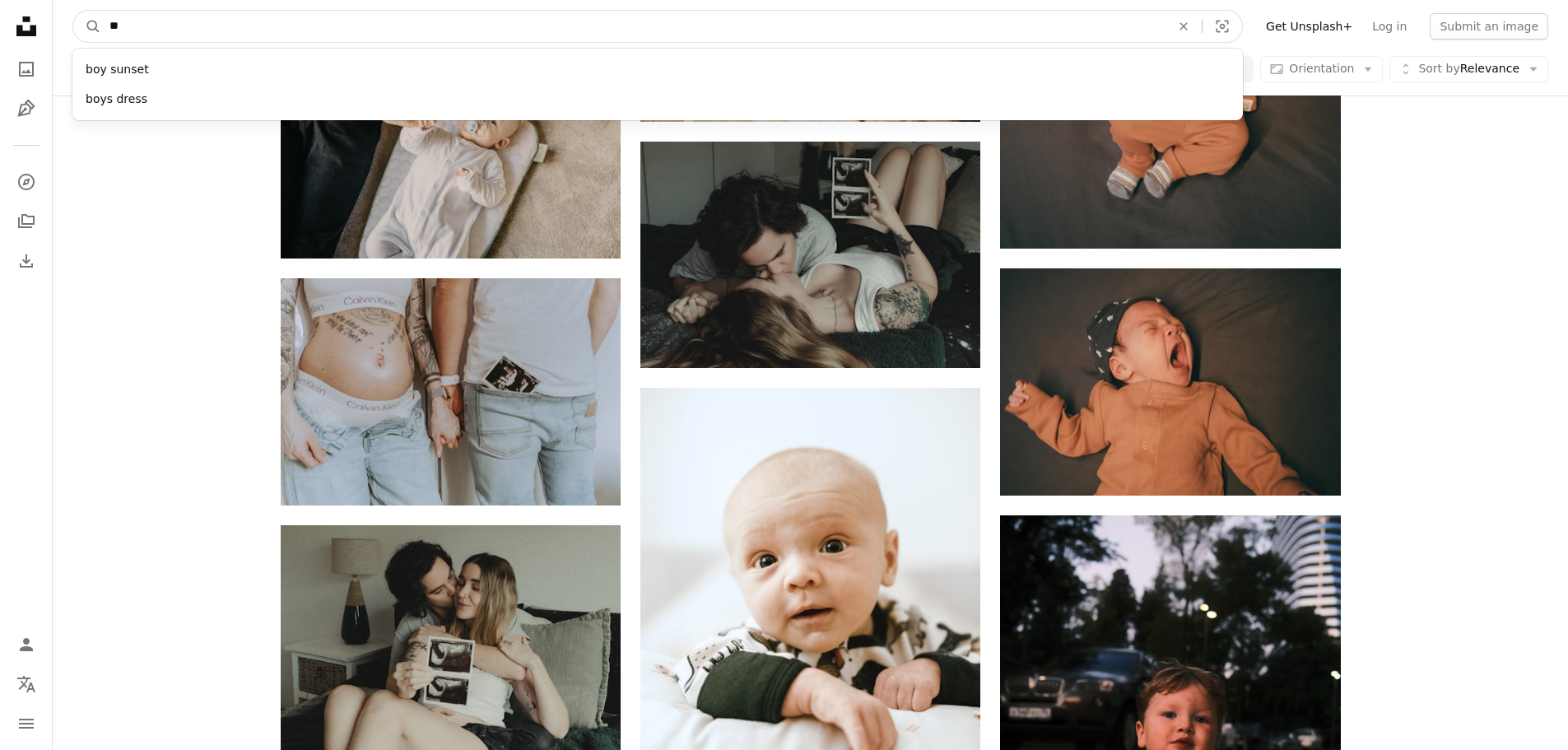
type input "*"
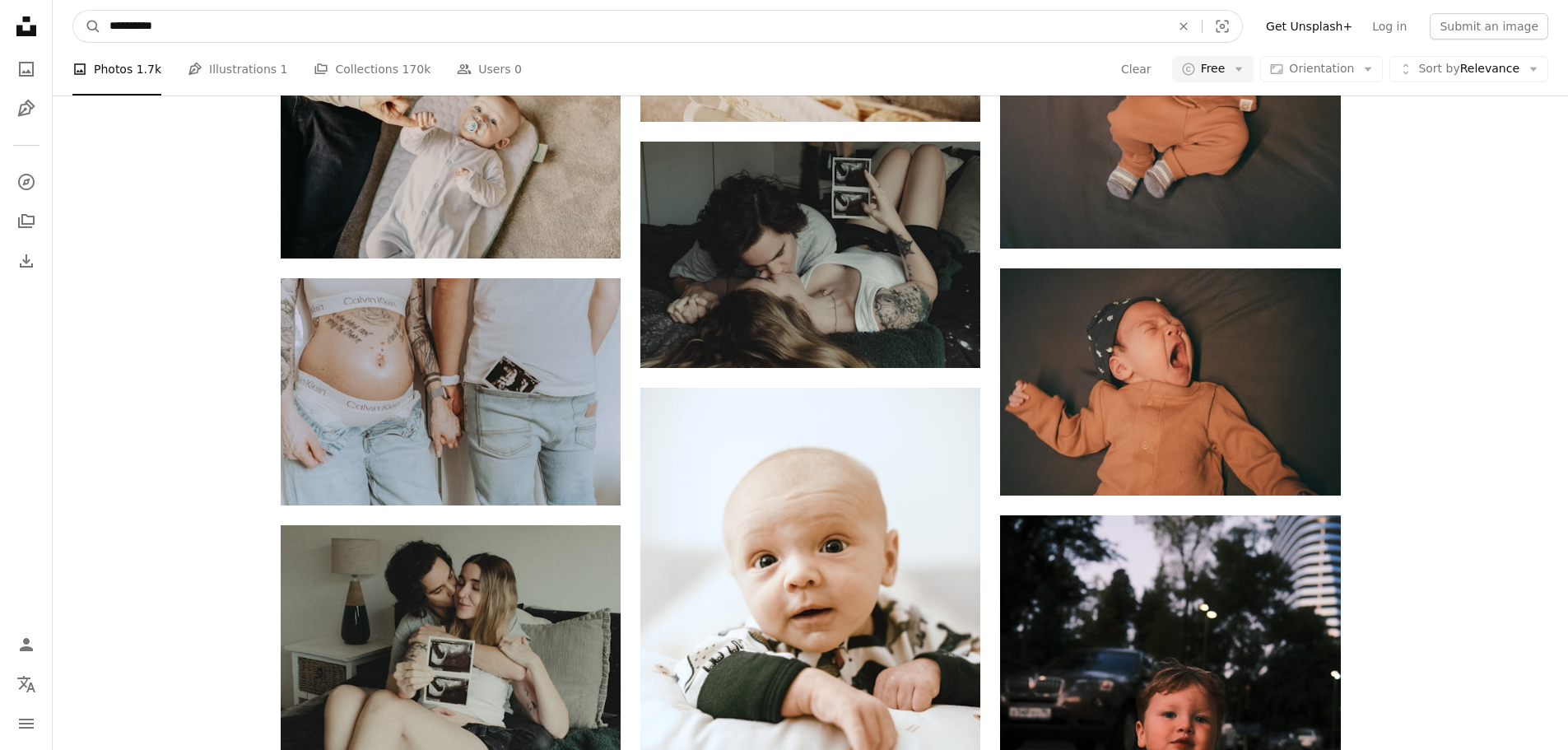
type input "**********"
click button "A magnifying glass" at bounding box center [87, 26] width 28 height 31
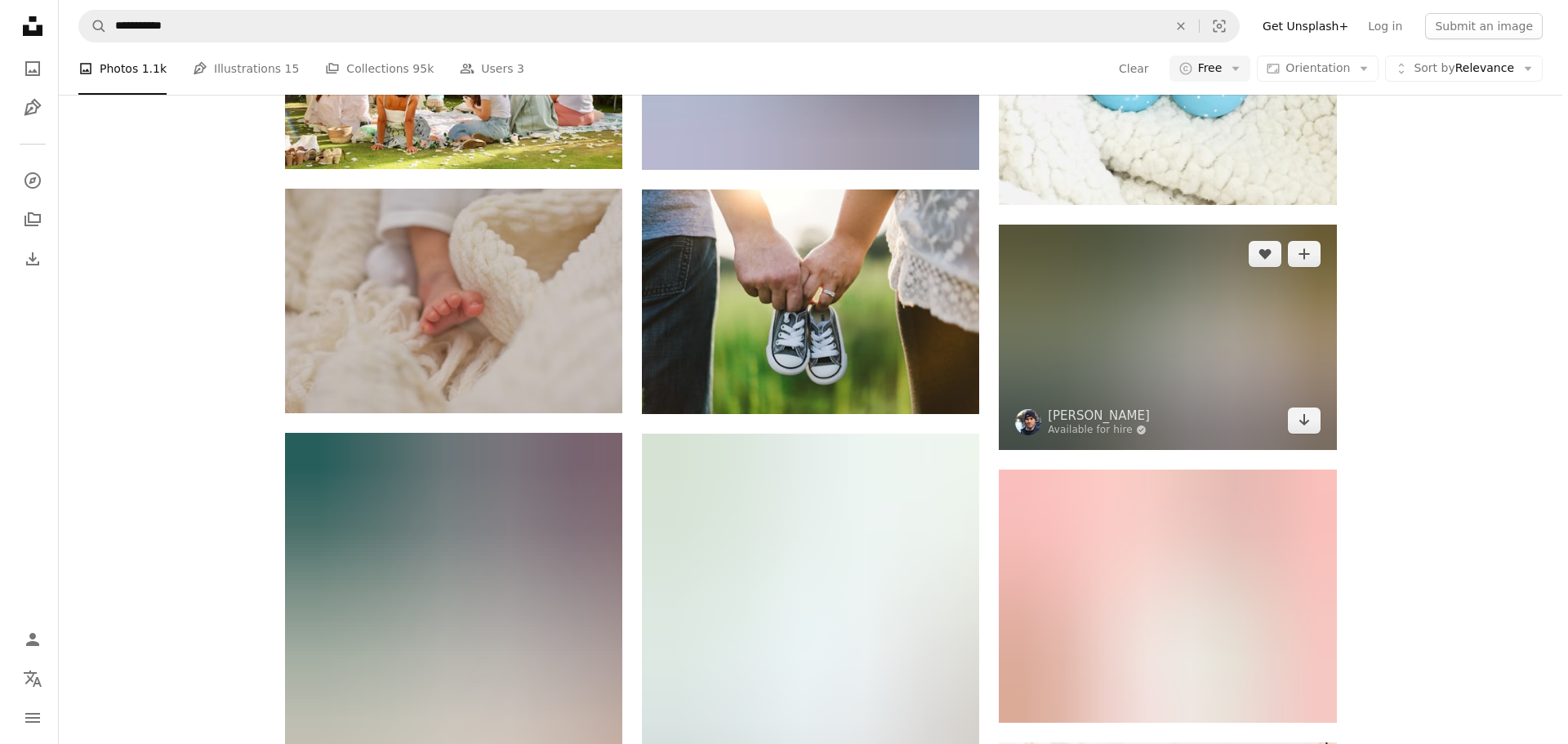
scroll to position [1143, 0]
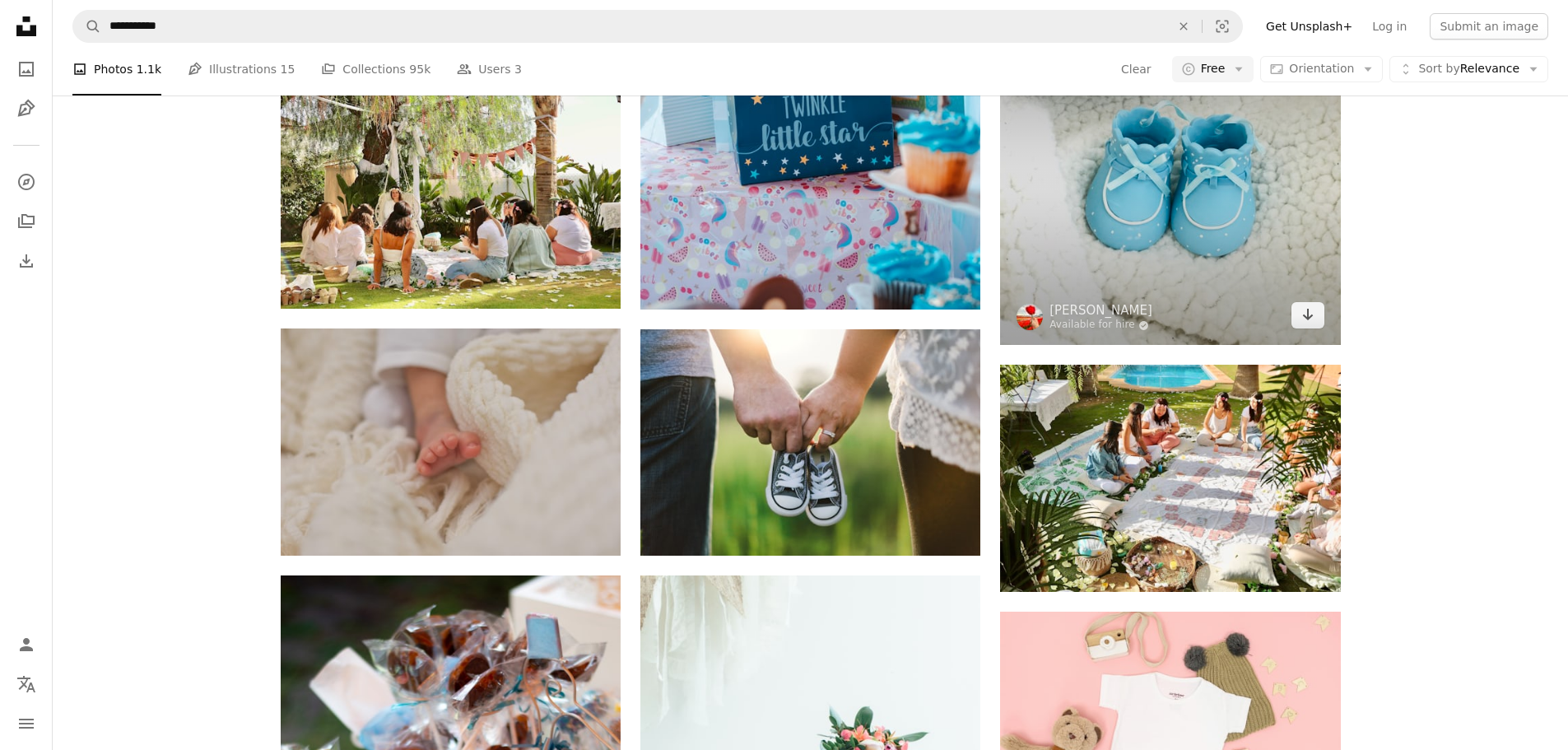
click at [1157, 233] on img at bounding box center [1170, 182] width 340 height 324
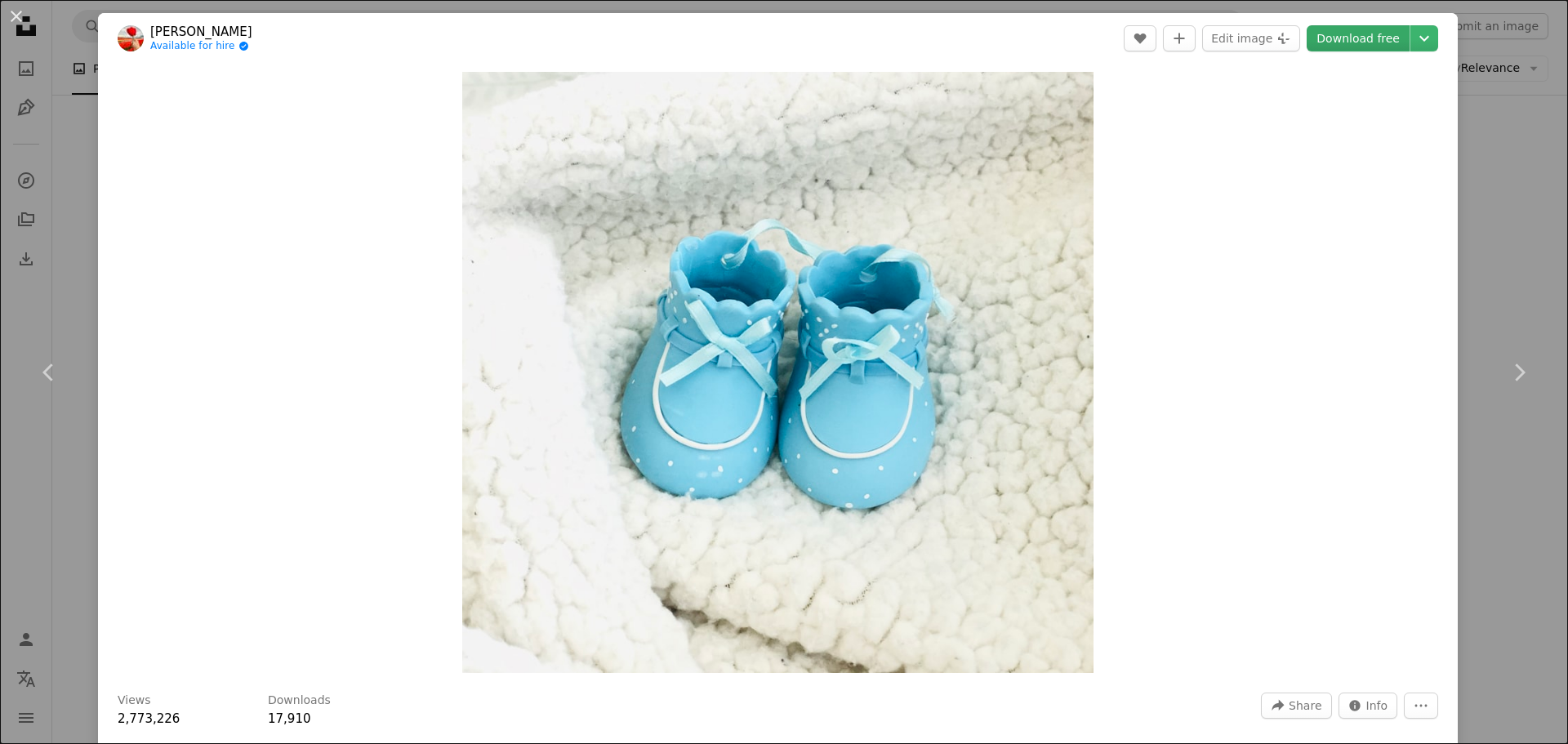
click at [1360, 44] on link "Download free" at bounding box center [1357, 38] width 103 height 26
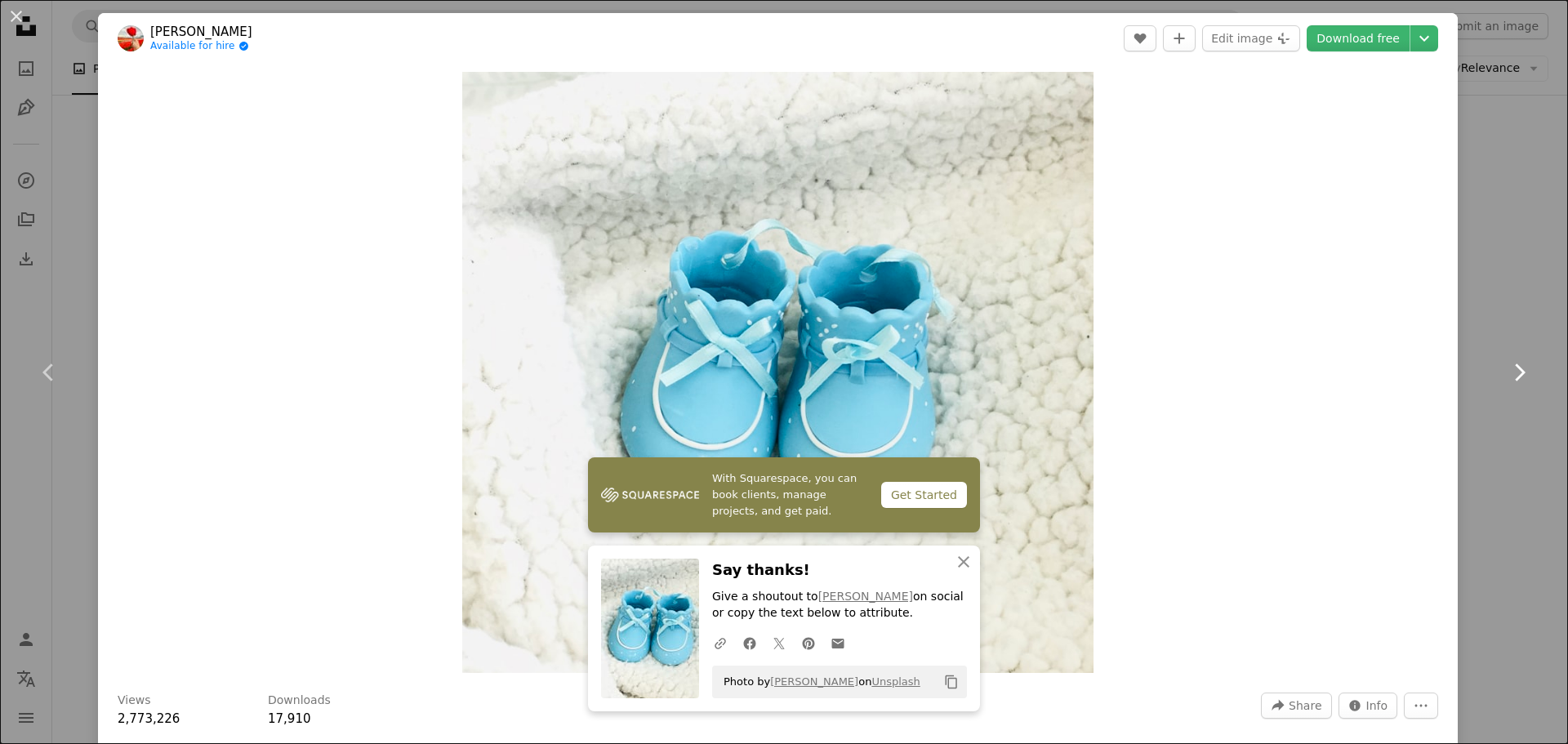
click at [1479, 336] on link "Chevron right" at bounding box center [1519, 372] width 98 height 157
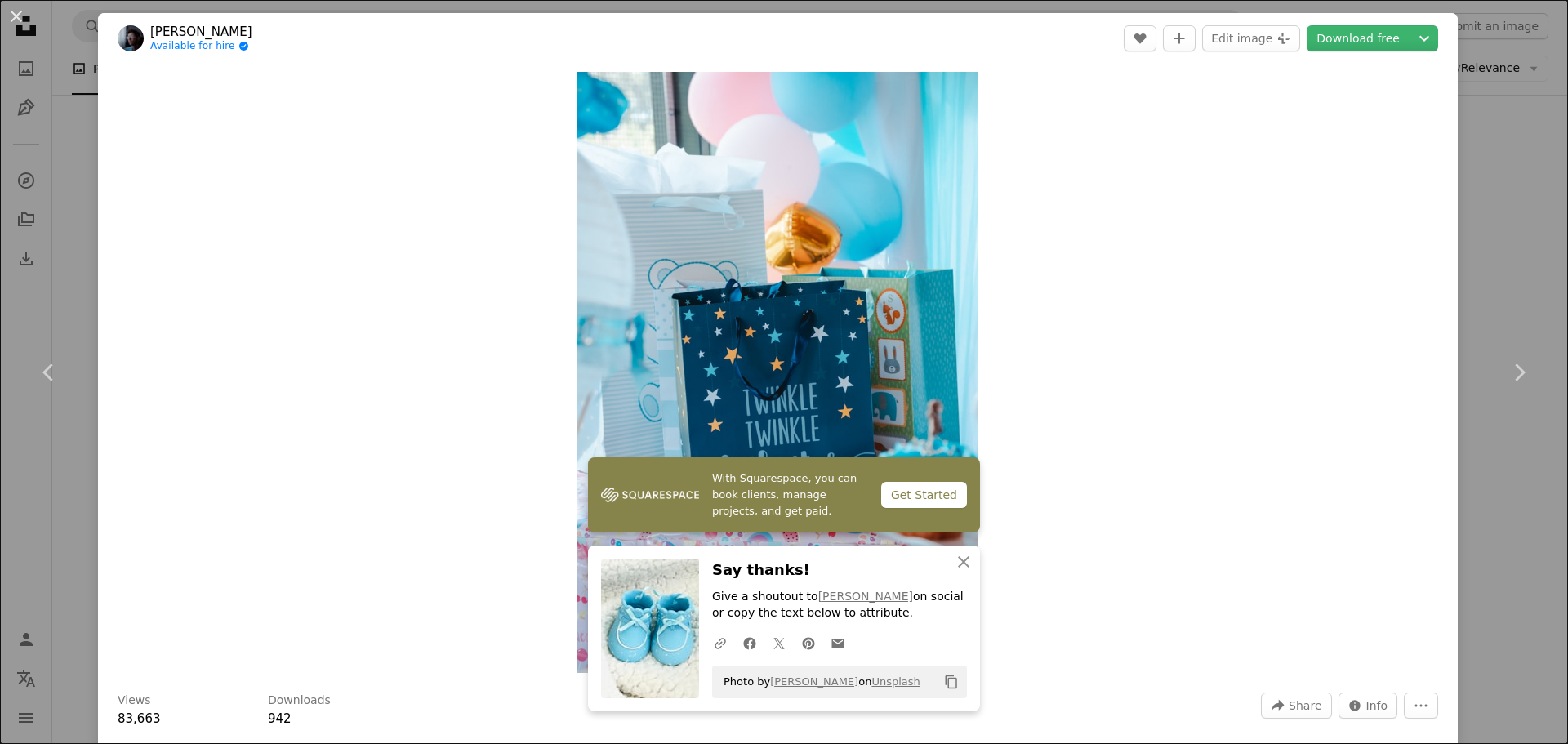
click at [1504, 276] on div "An X shape Chevron left Chevron right With Squarespace, you can book clients, m…" at bounding box center [784, 372] width 1568 height 744
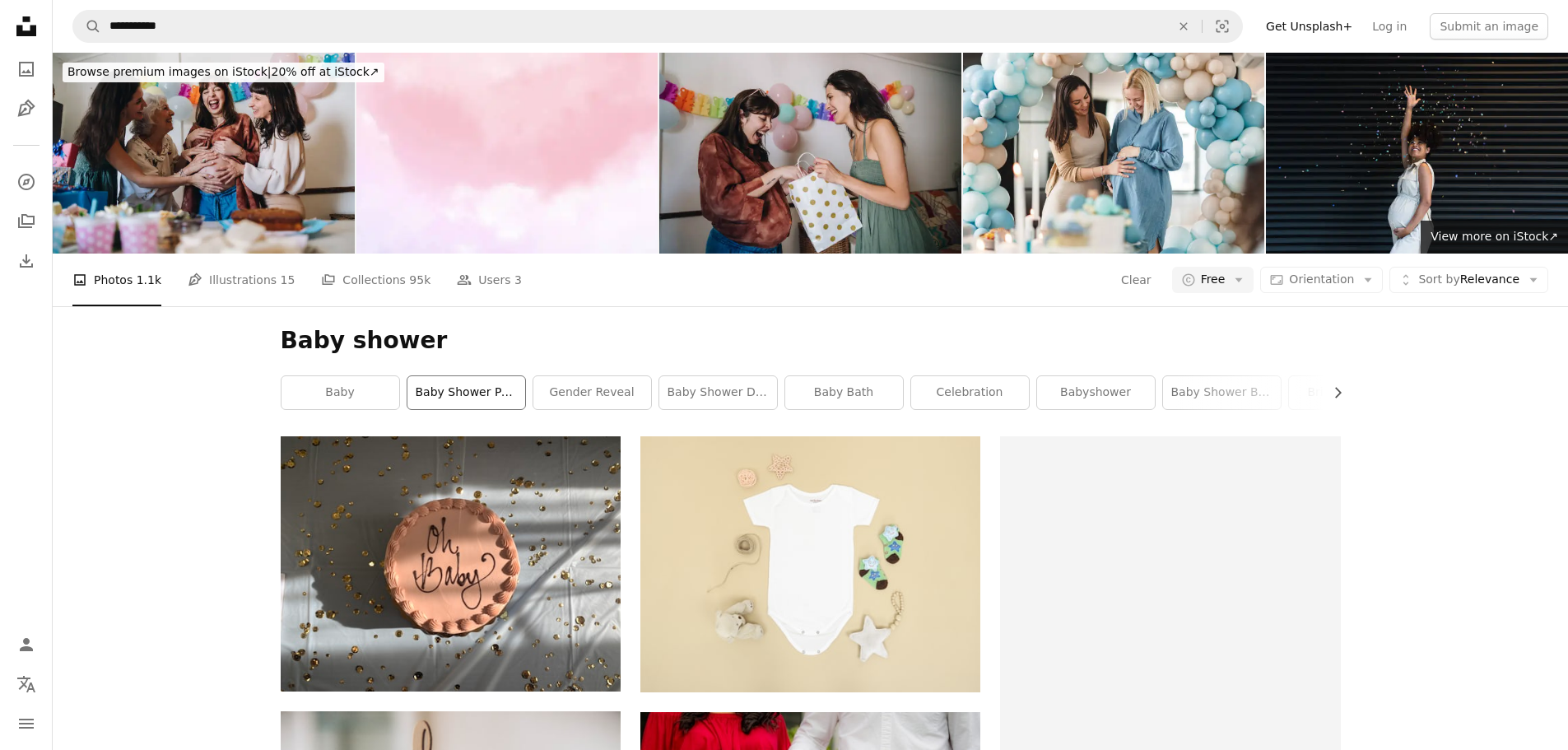
click at [476, 395] on link "baby shower party" at bounding box center [466, 392] width 118 height 33
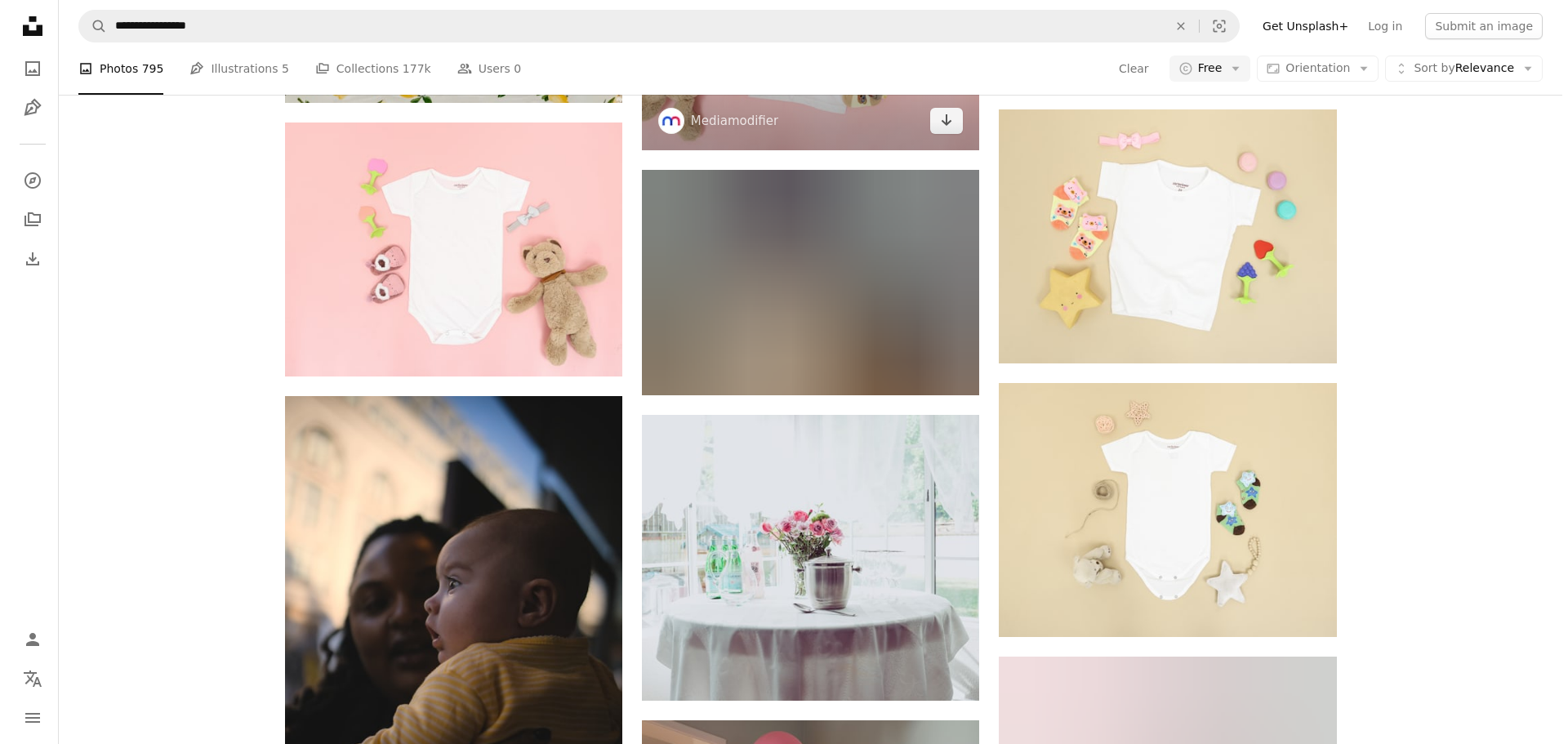
scroll to position [653, 0]
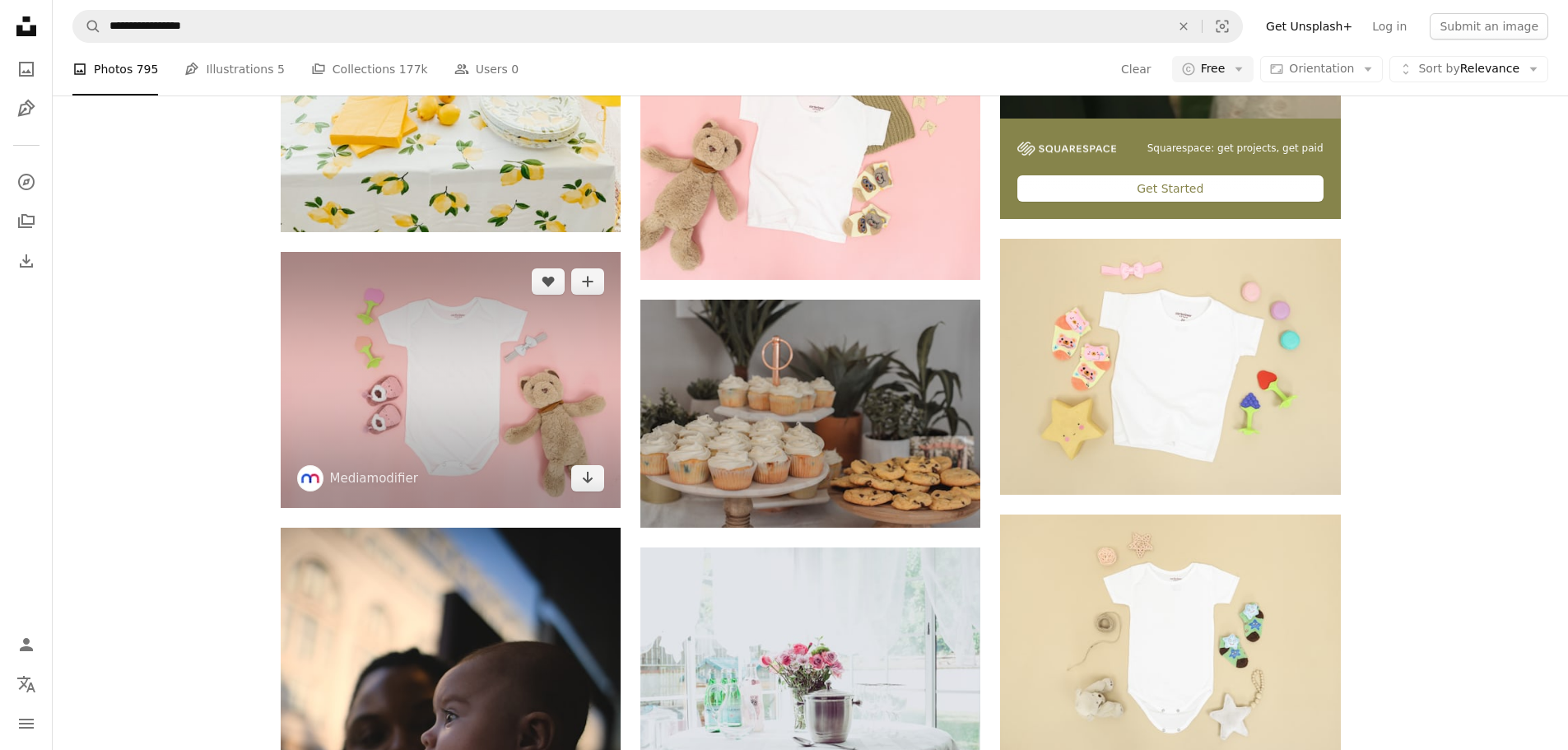
click at [542, 411] on img at bounding box center [450, 380] width 340 height 256
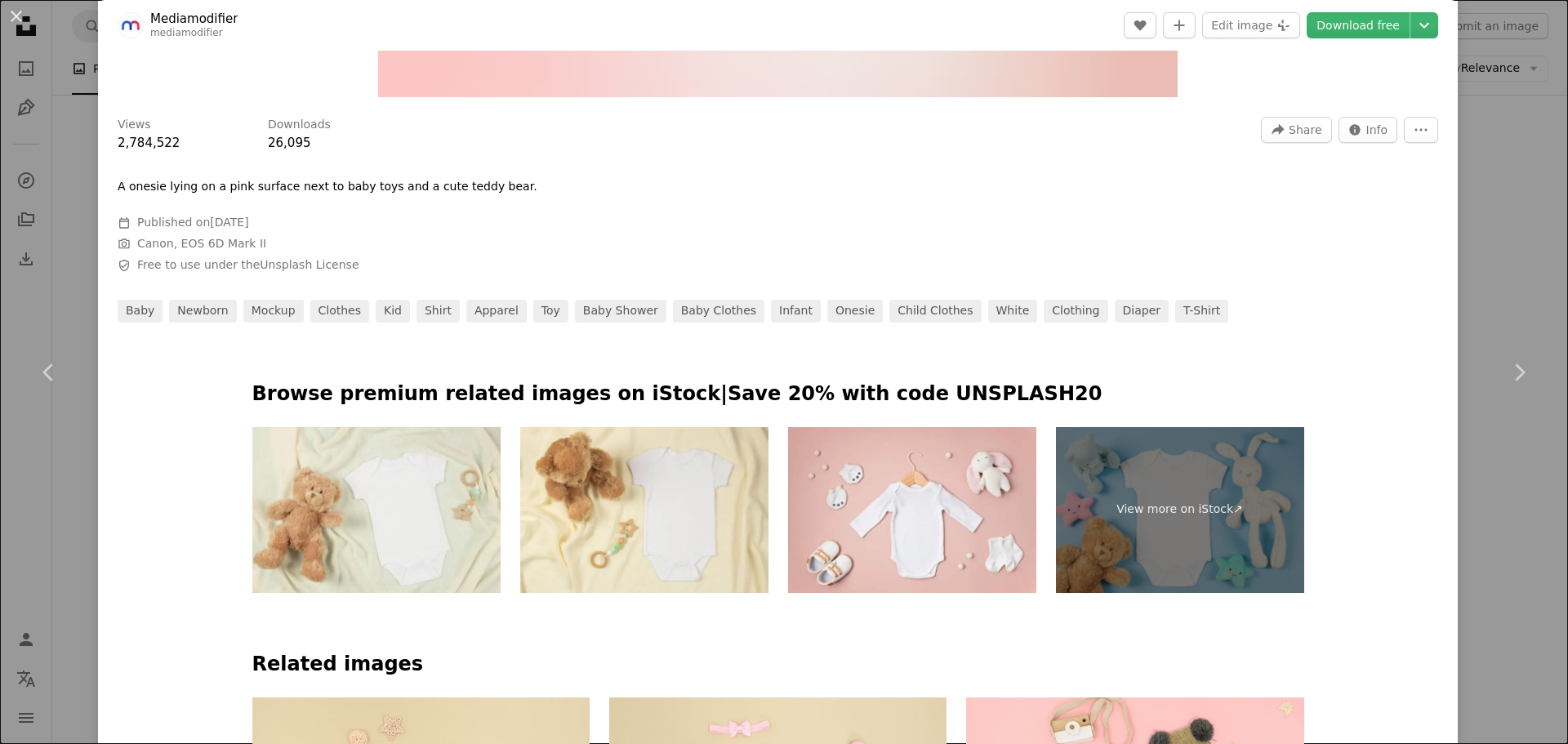
scroll to position [571, 0]
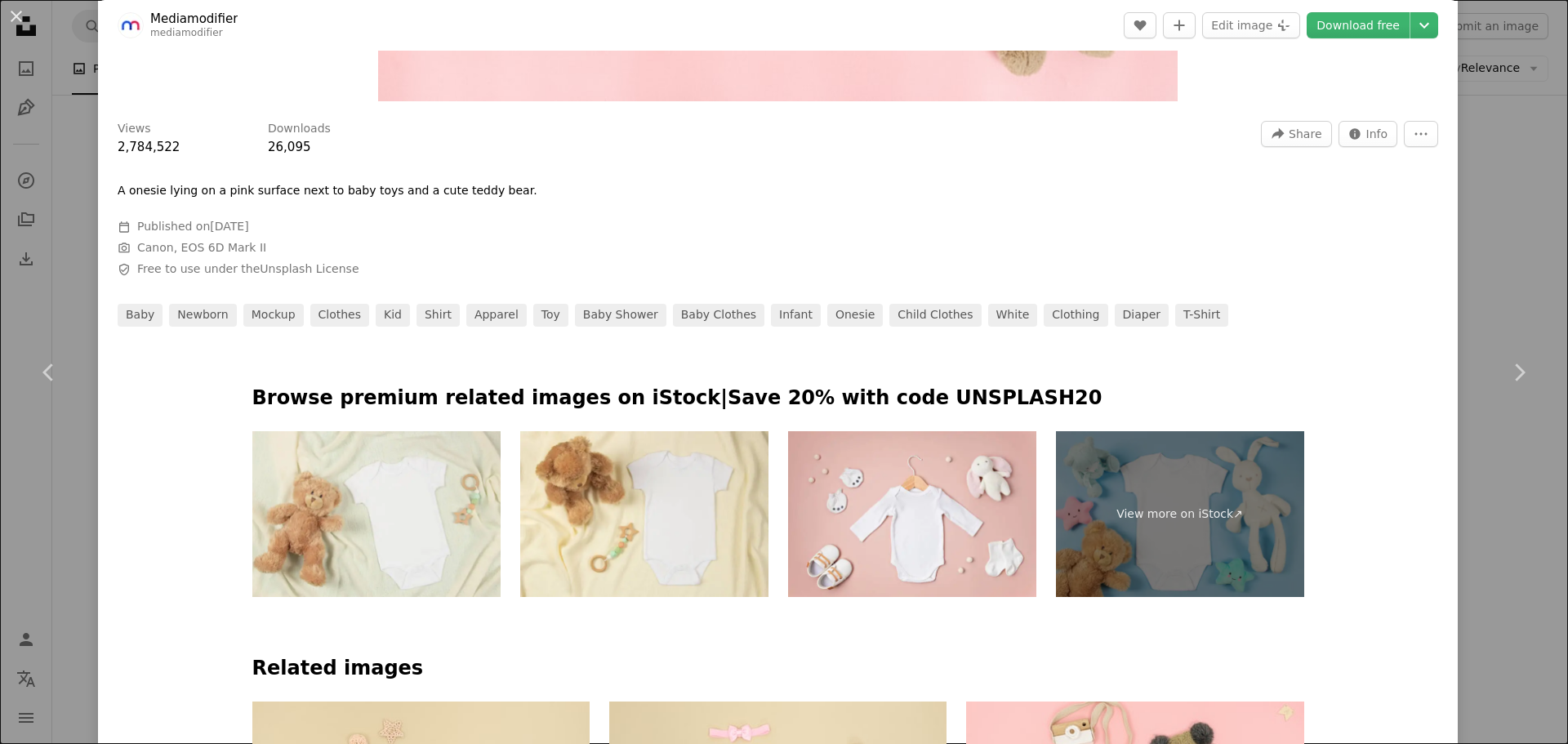
click at [1443, 284] on div "Views 2,784,522 Downloads 26,095 A forward-right arrow Share Info icon Info Mor…" at bounding box center [778, 218] width 1360 height 217
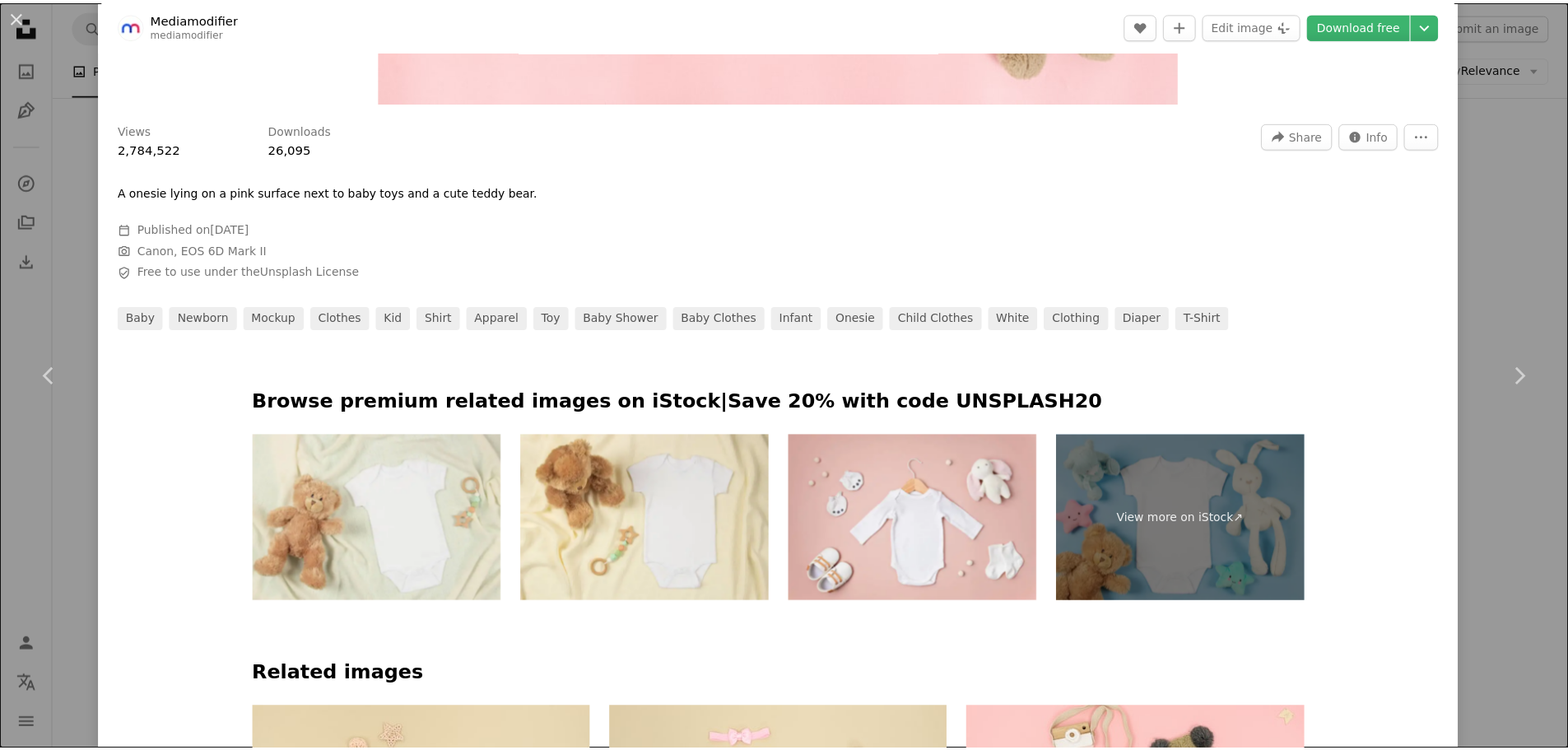
scroll to position [0, 0]
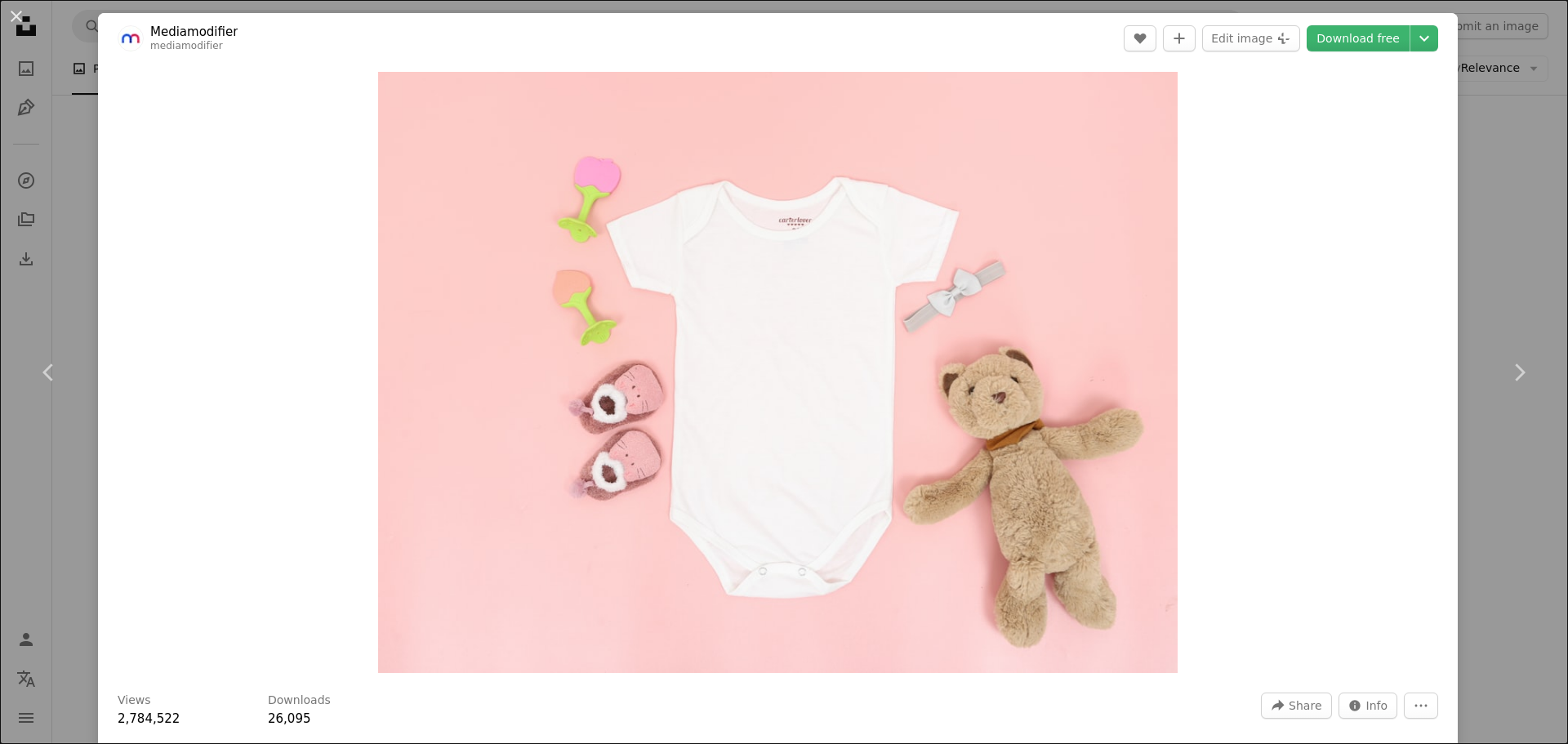
click at [1468, 252] on div "An X shape Chevron left Chevron right Mediamodifier mediamodifier A heart A plu…" at bounding box center [784, 372] width 1568 height 744
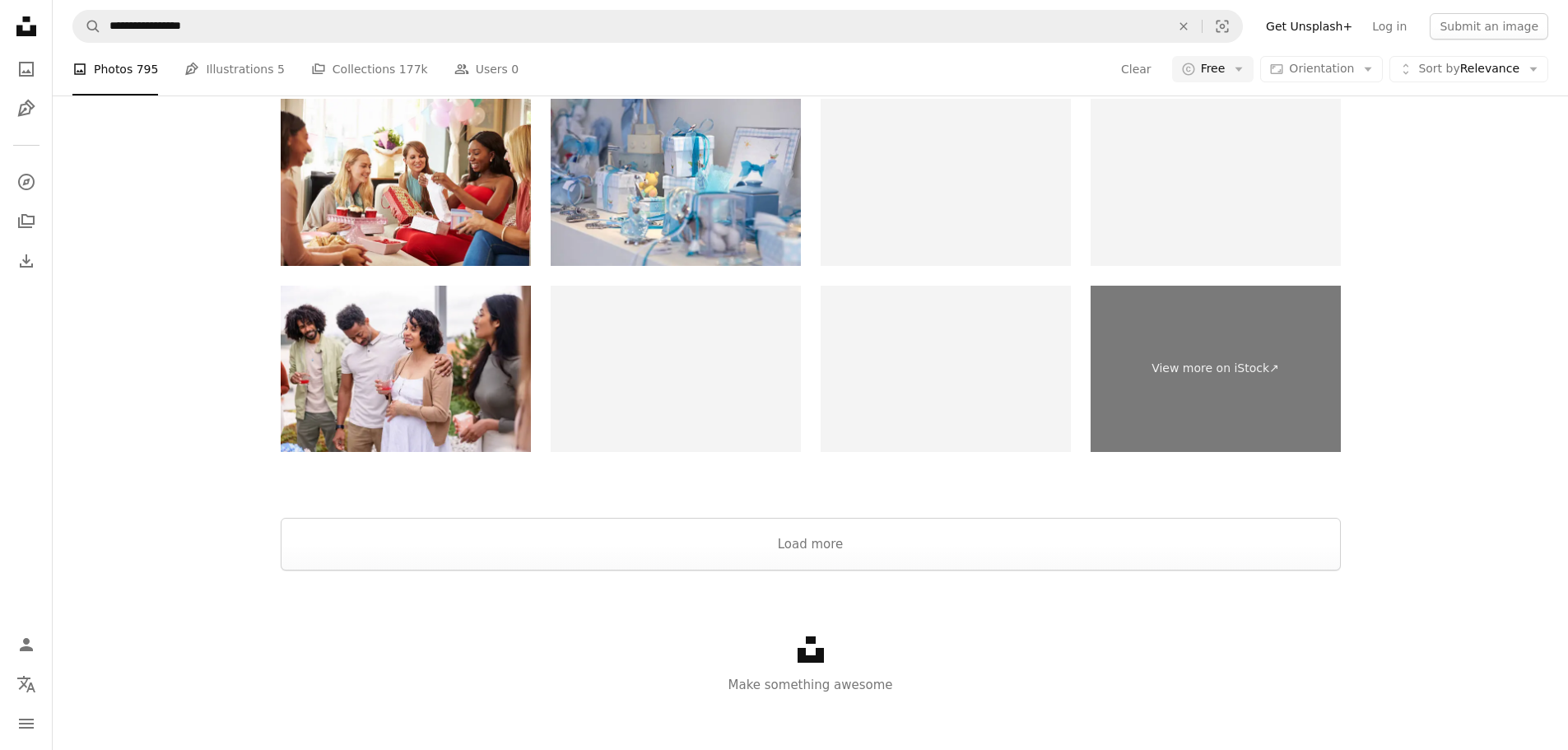
scroll to position [3458, 0]
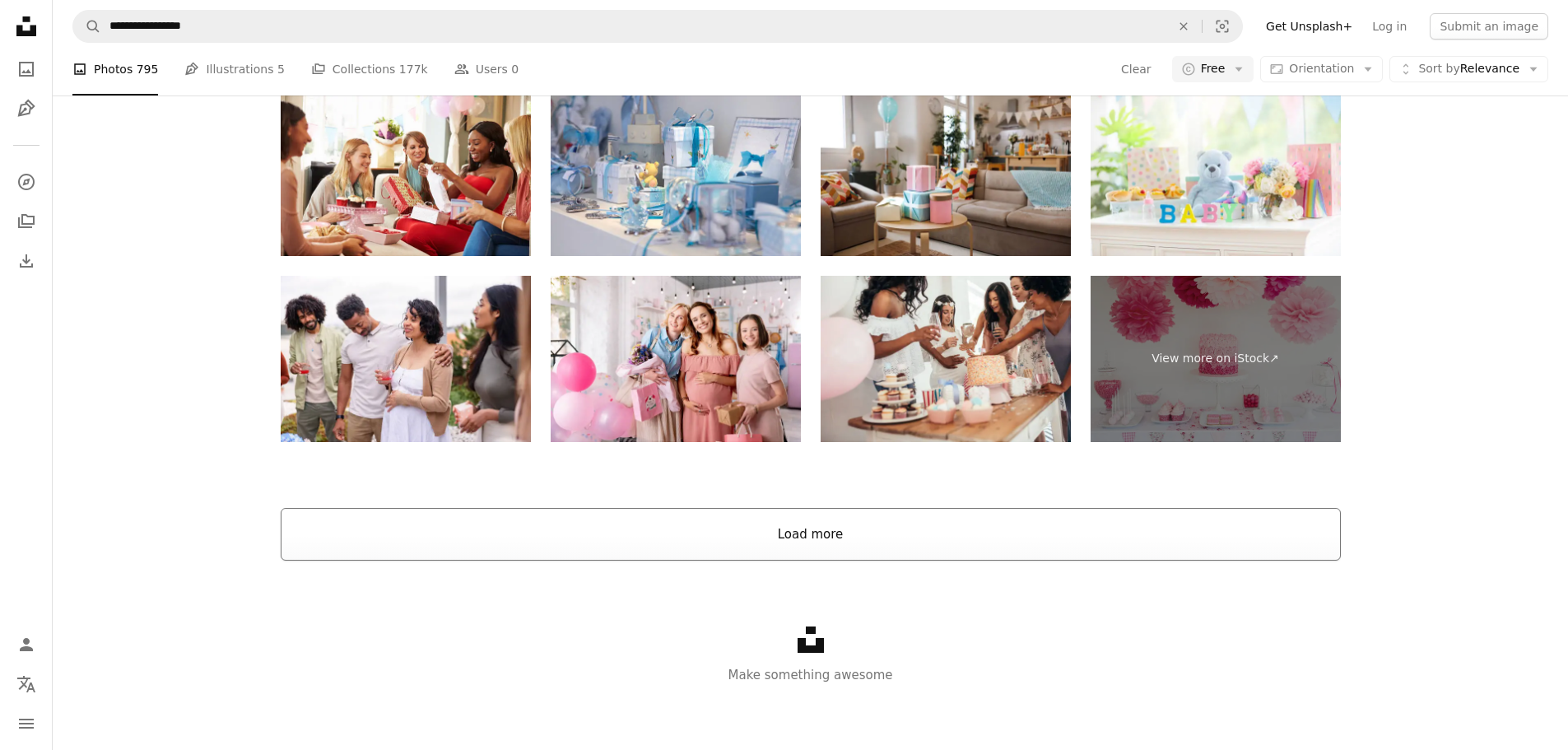
click at [872, 508] on button "Load more" at bounding box center [810, 534] width 1060 height 53
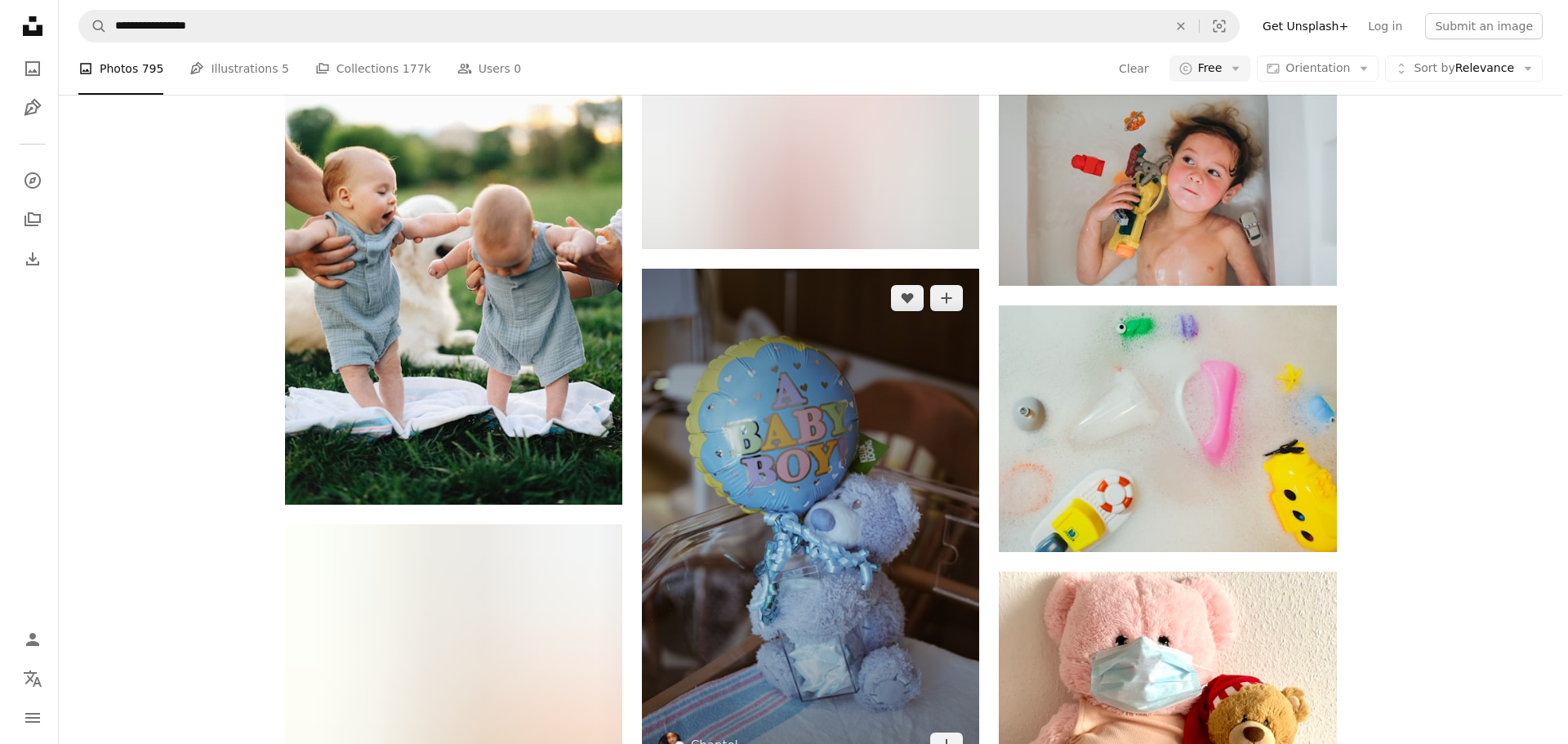
scroll to position [7513, 0]
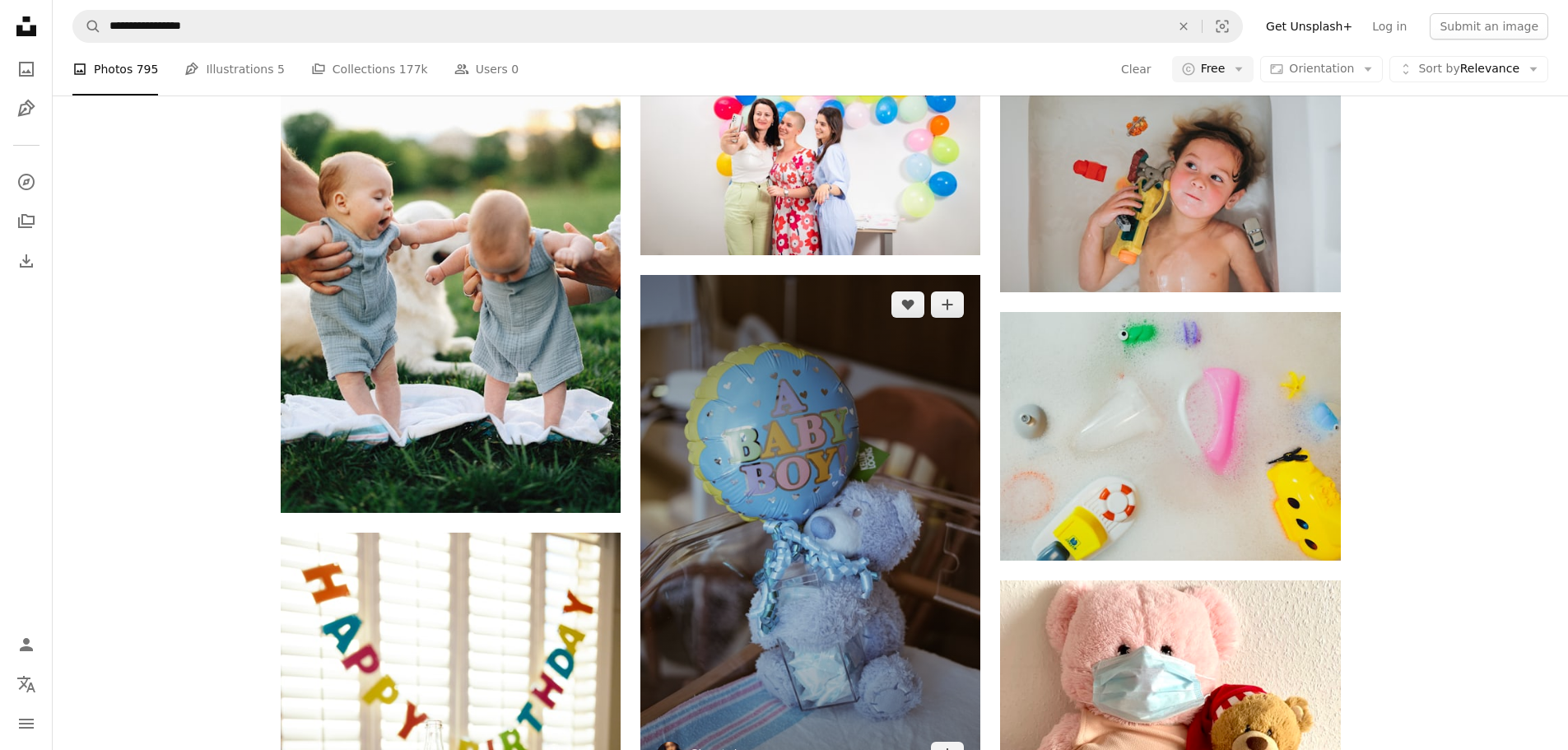
click at [795, 506] on img at bounding box center [811, 530] width 340 height 510
